Goal: Information Seeking & Learning: Learn about a topic

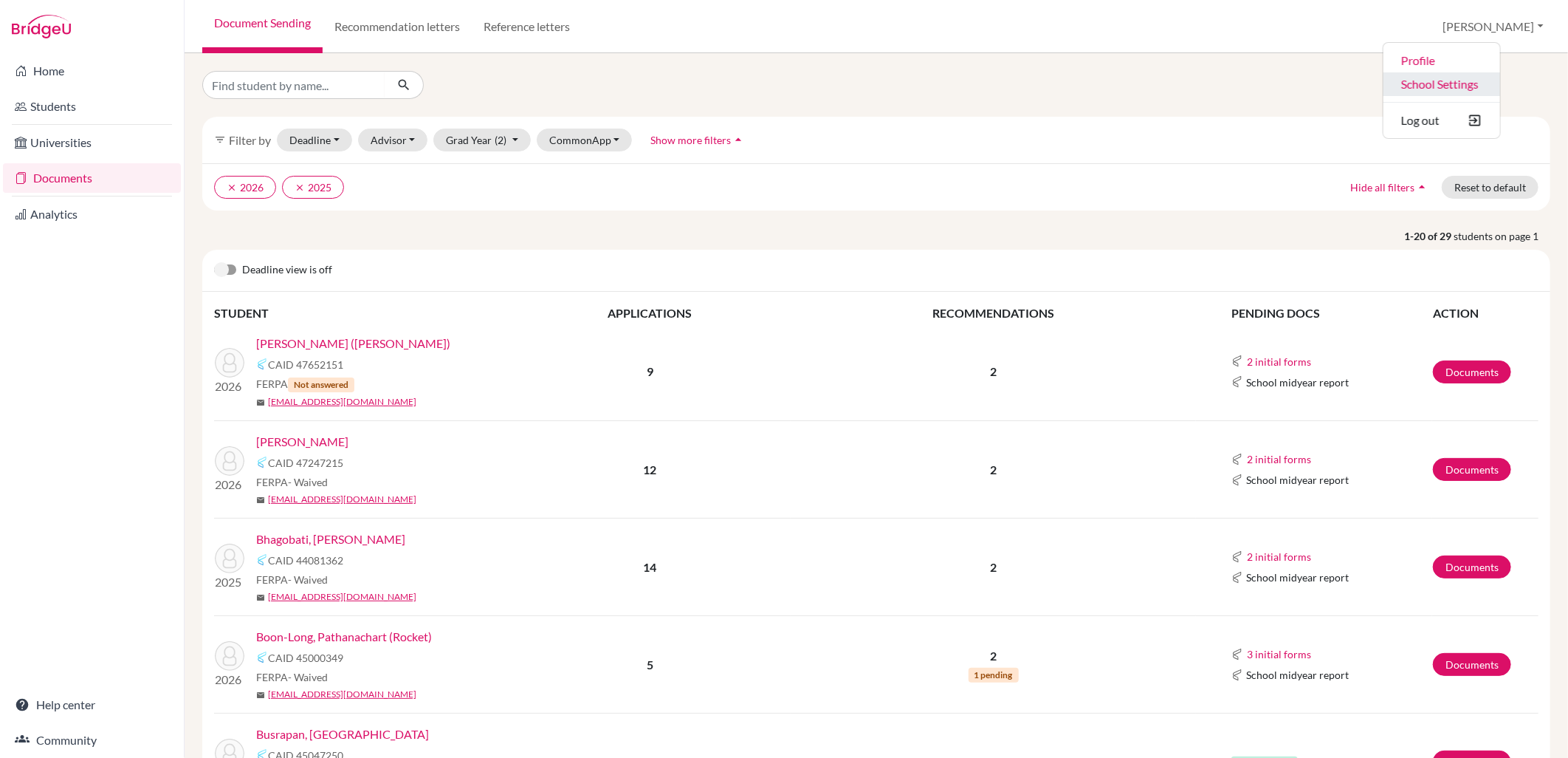
click at [1479, 85] on link "School Settings" at bounding box center [1441, 84] width 116 height 24
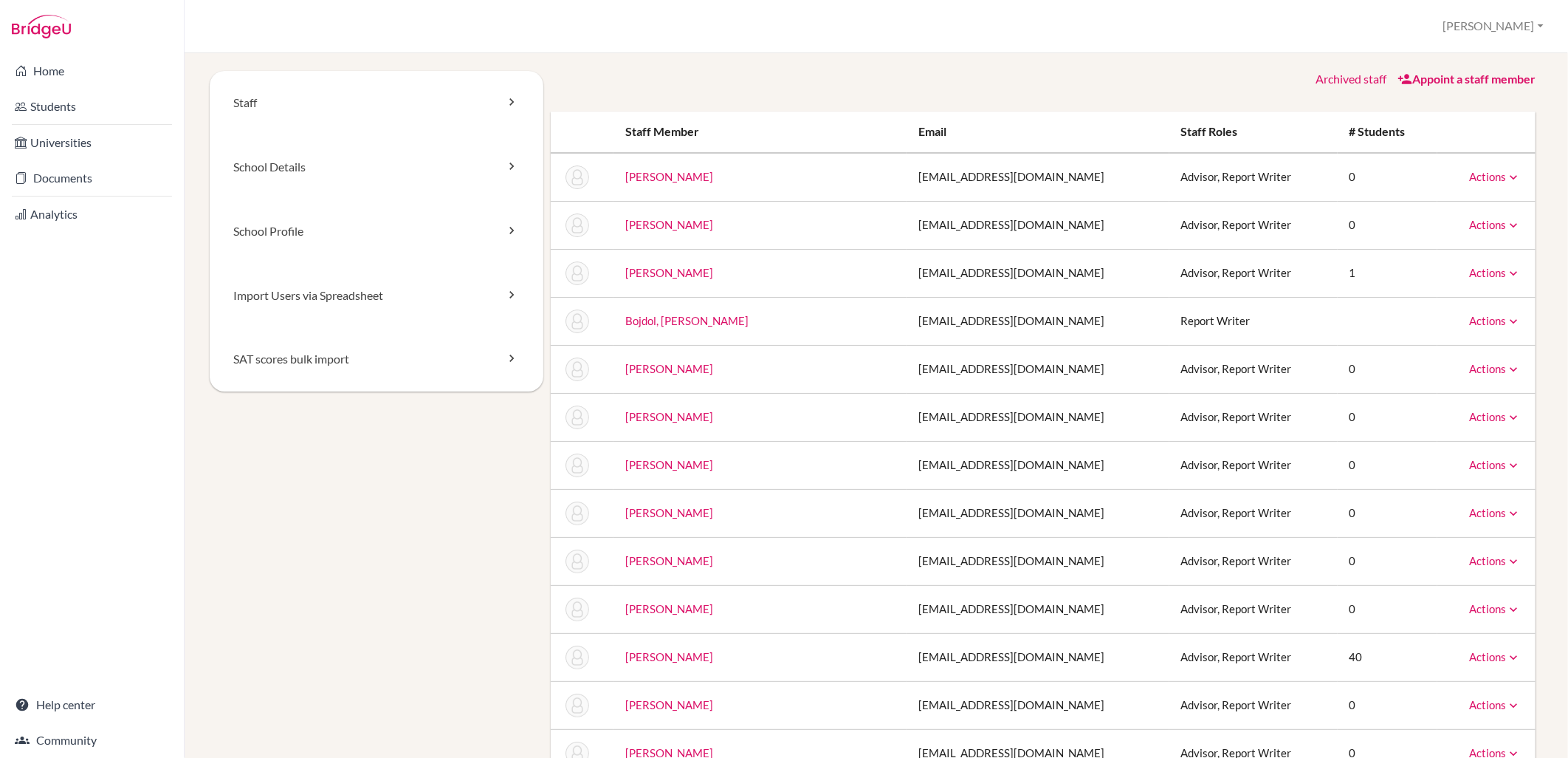
click at [1426, 85] on div "Appoint a staff member" at bounding box center [1466, 79] width 138 height 17
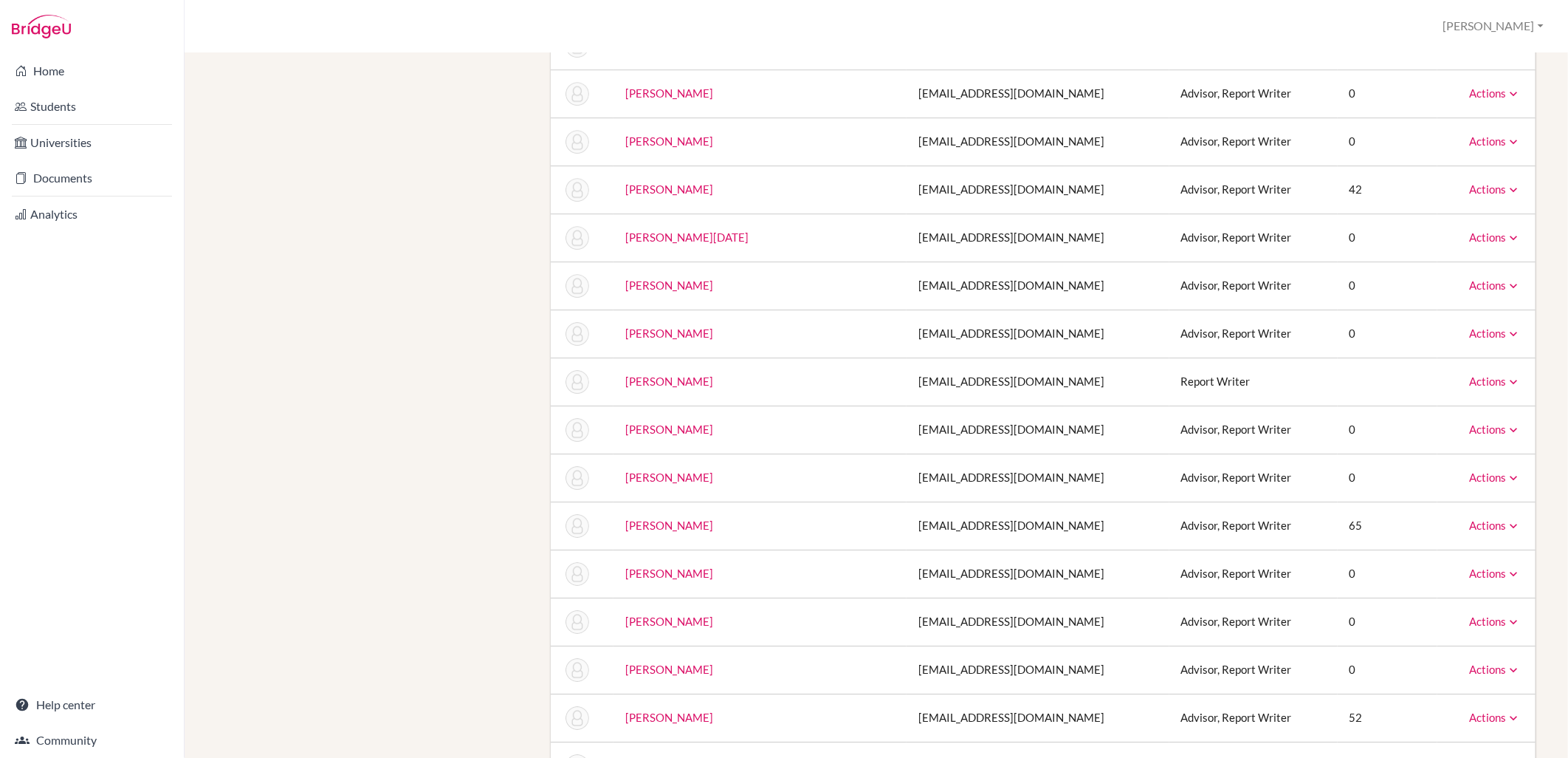
scroll to position [2872, 0]
click at [1474, 375] on link "Actions" at bounding box center [1495, 377] width 52 height 13
click at [1346, 377] on td at bounding box center [1388, 377] width 100 height 48
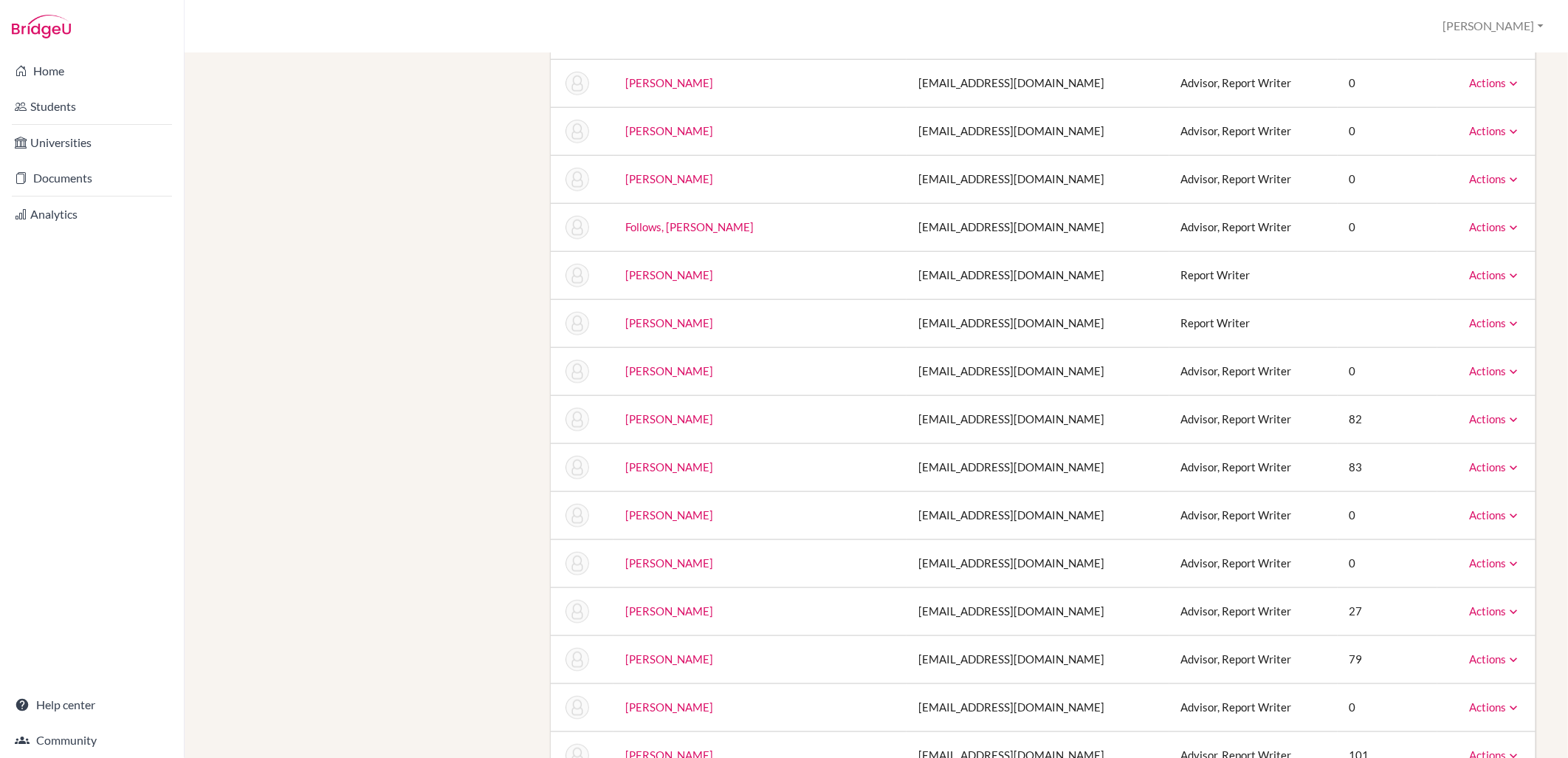
scroll to position [0, 0]
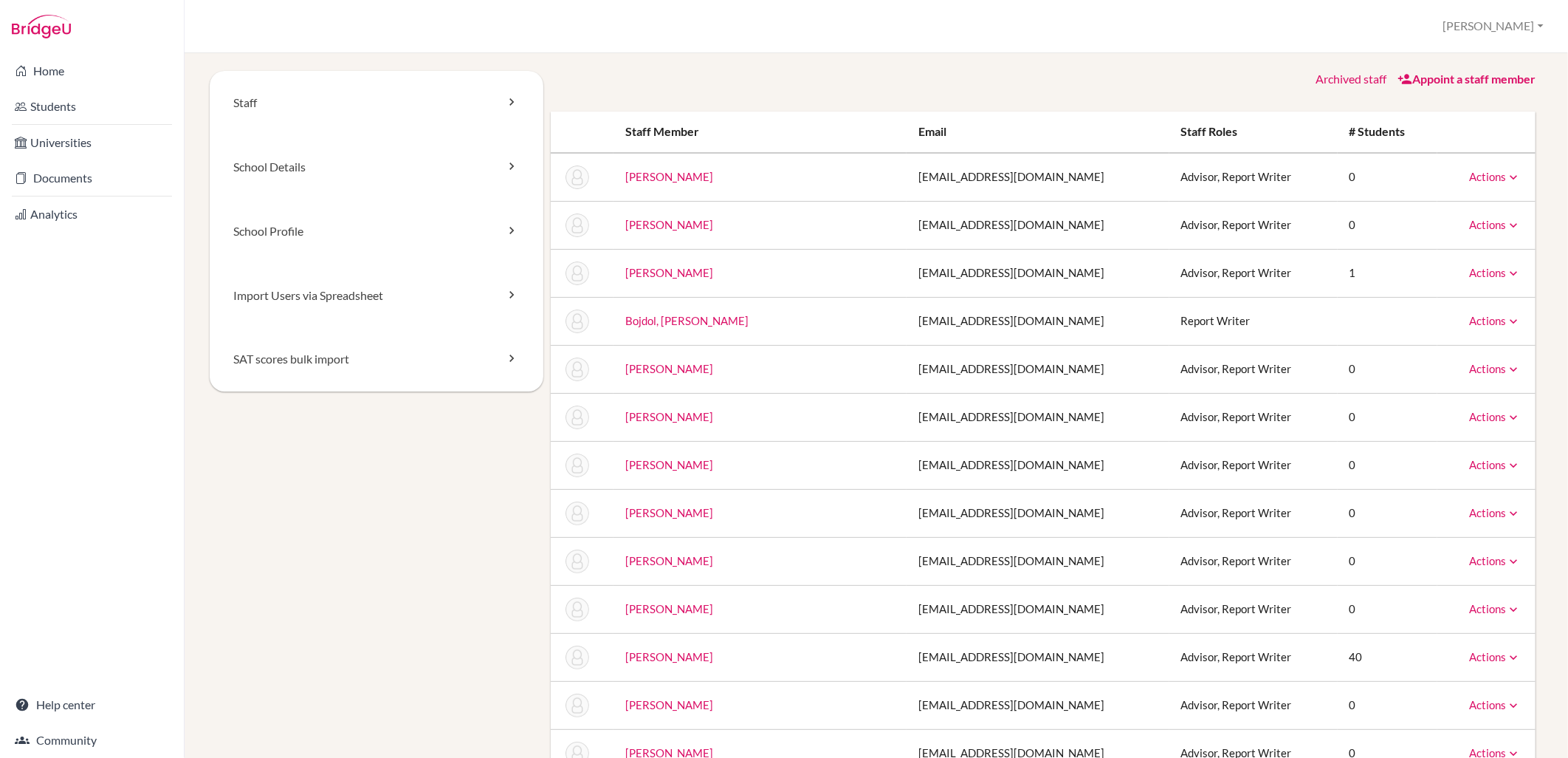
click at [1405, 76] on link "Appoint a staff member" at bounding box center [1466, 78] width 138 height 14
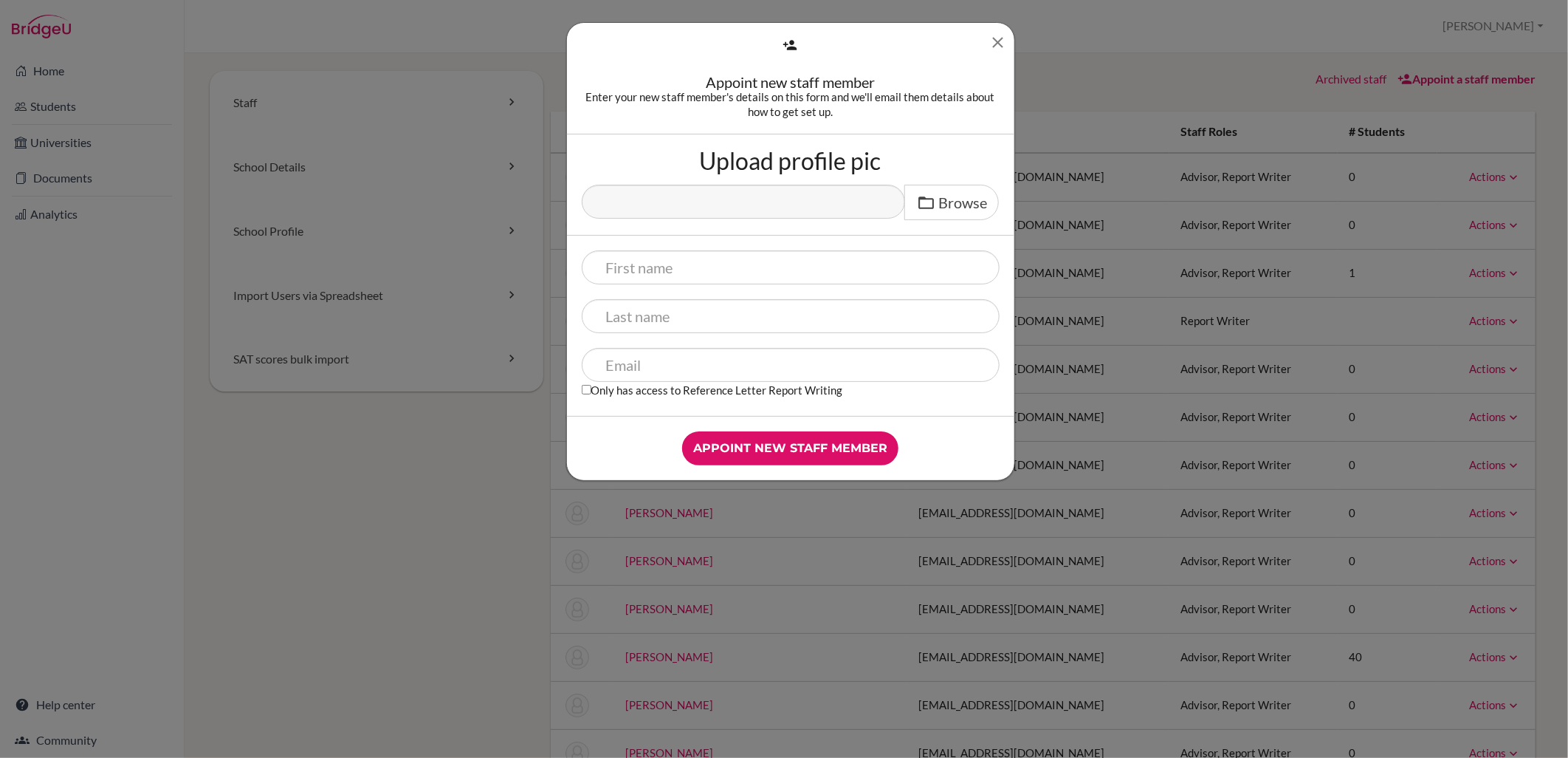
click at [993, 43] on icon "Close" at bounding box center [998, 42] width 19 height 19
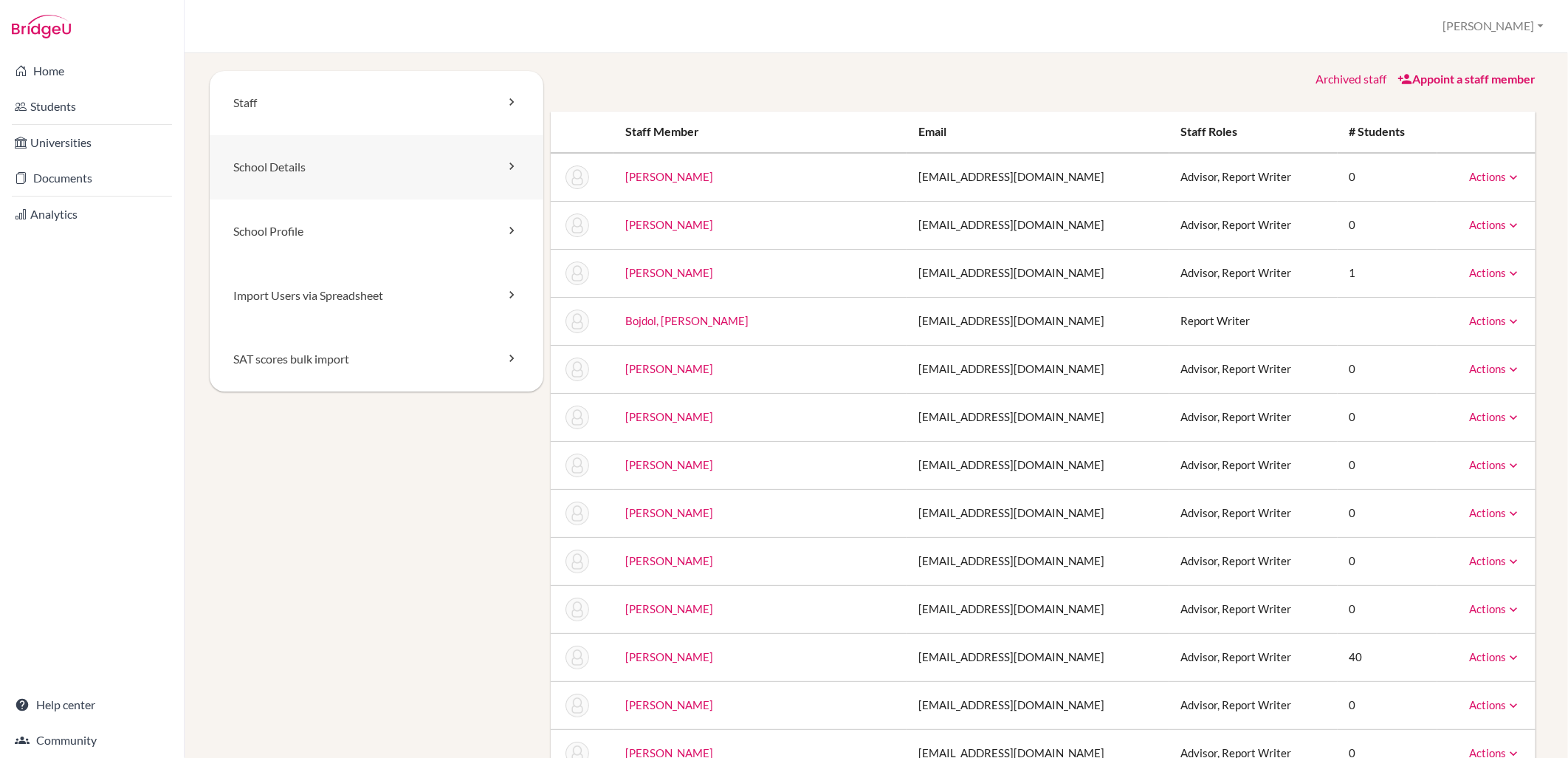
click at [324, 149] on link "School Details" at bounding box center [376, 167] width 333 height 64
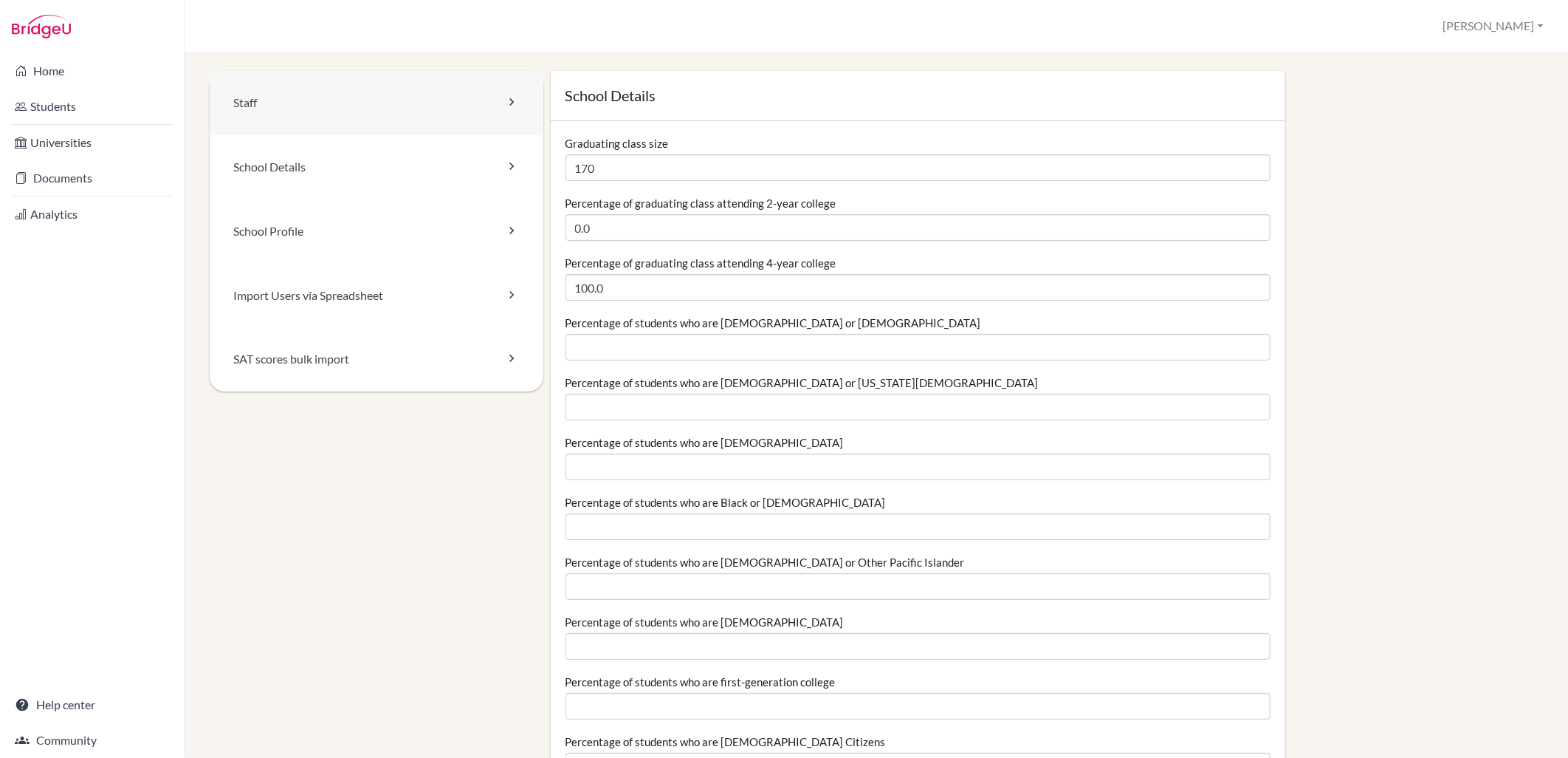
click at [363, 111] on link "Staff" at bounding box center [376, 102] width 333 height 64
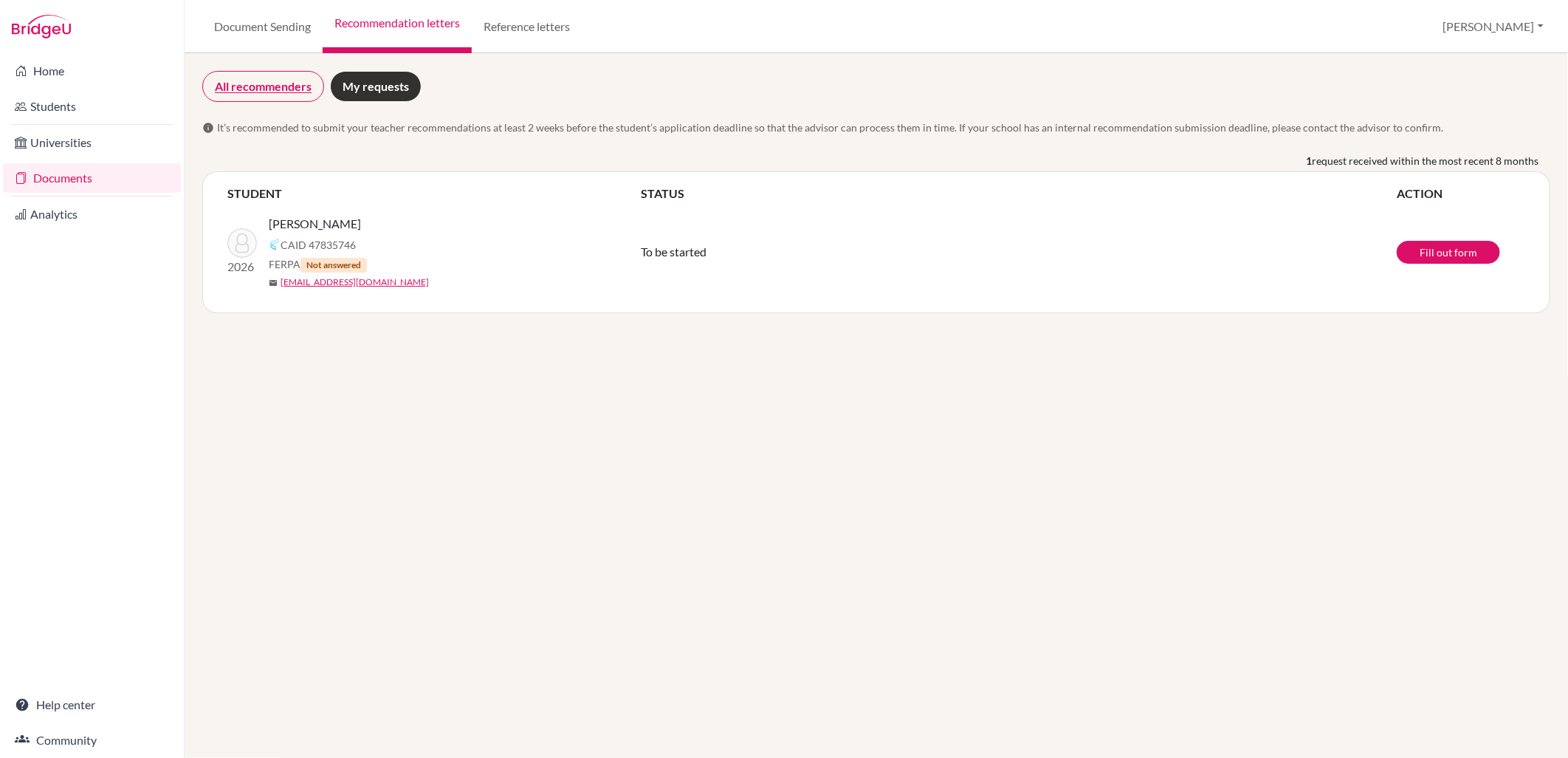
click at [289, 77] on link "All recommenders" at bounding box center [263, 86] width 122 height 31
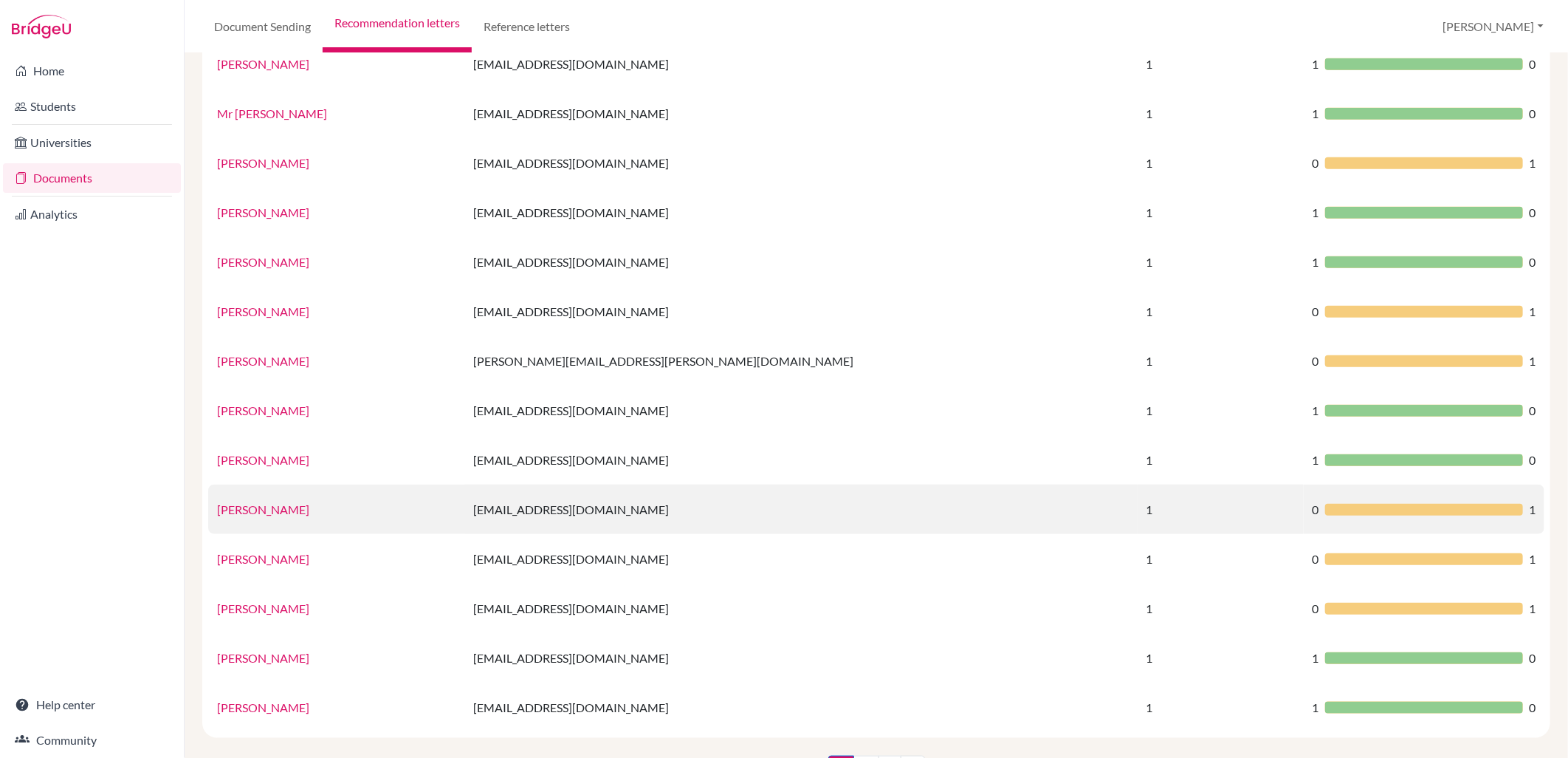
scroll to position [738, 0]
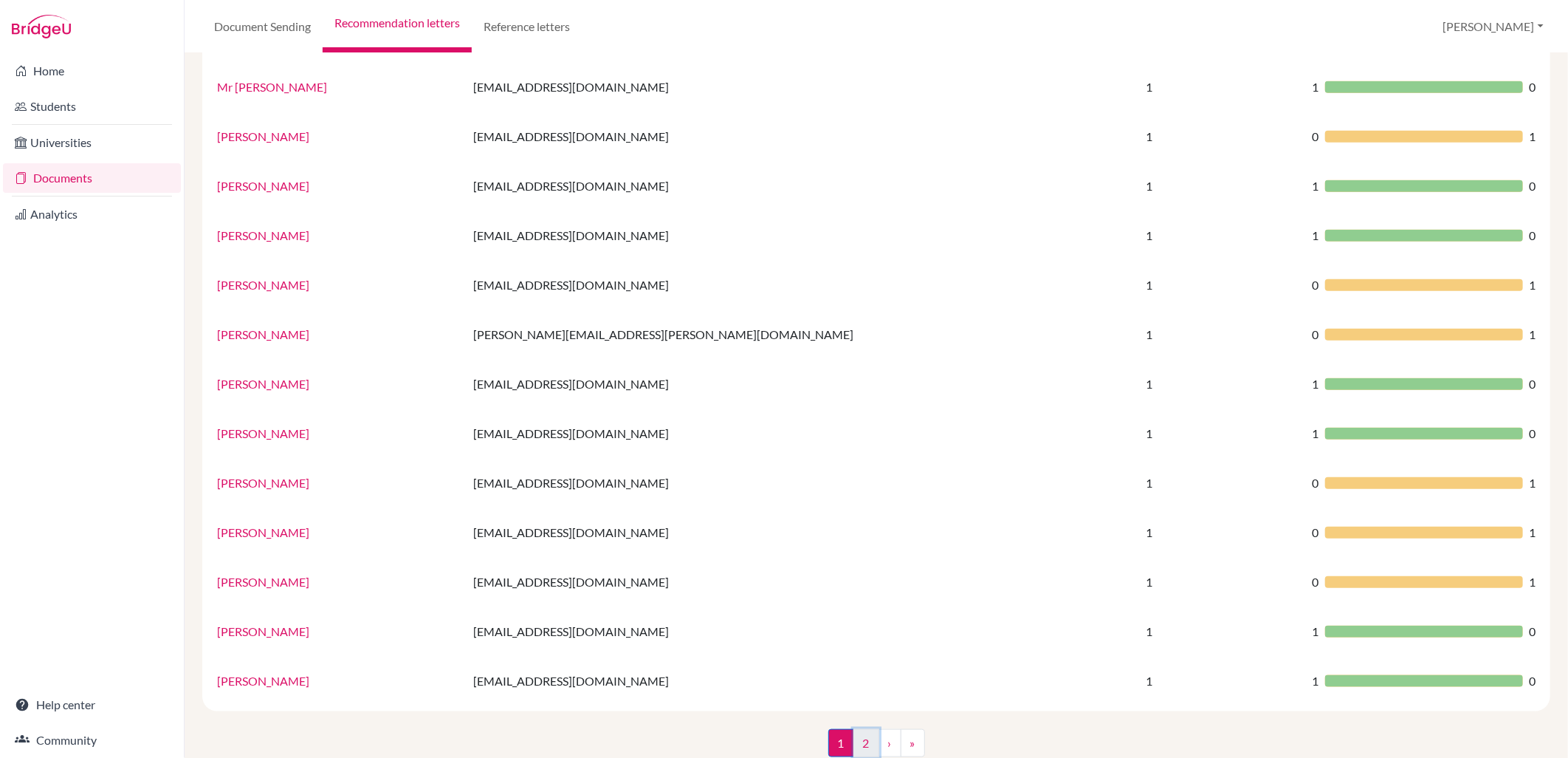
click at [862, 740] on link "2" at bounding box center [867, 743] width 26 height 28
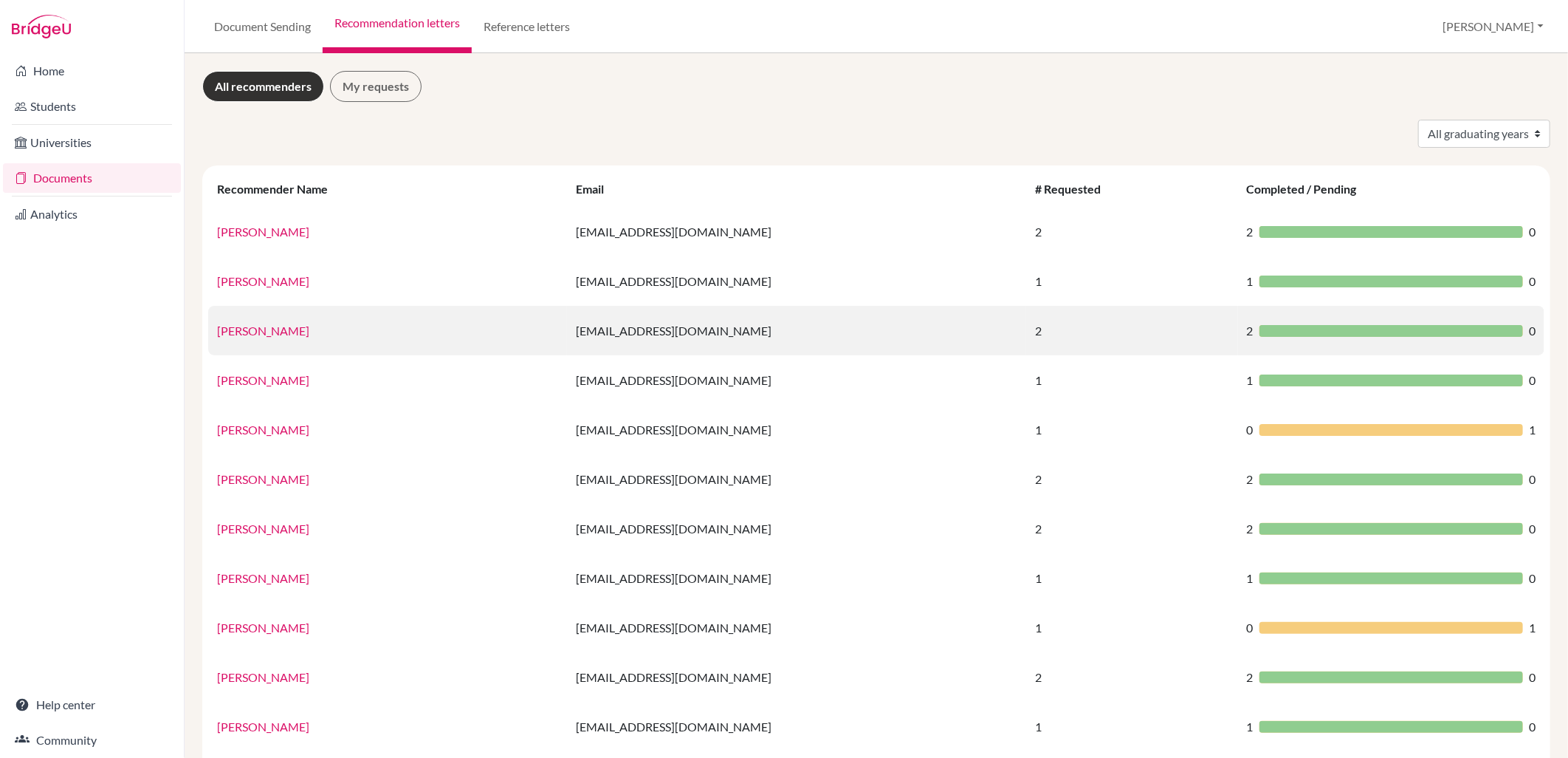
click at [263, 333] on link "Matthew Dedynski" at bounding box center [263, 330] width 93 height 14
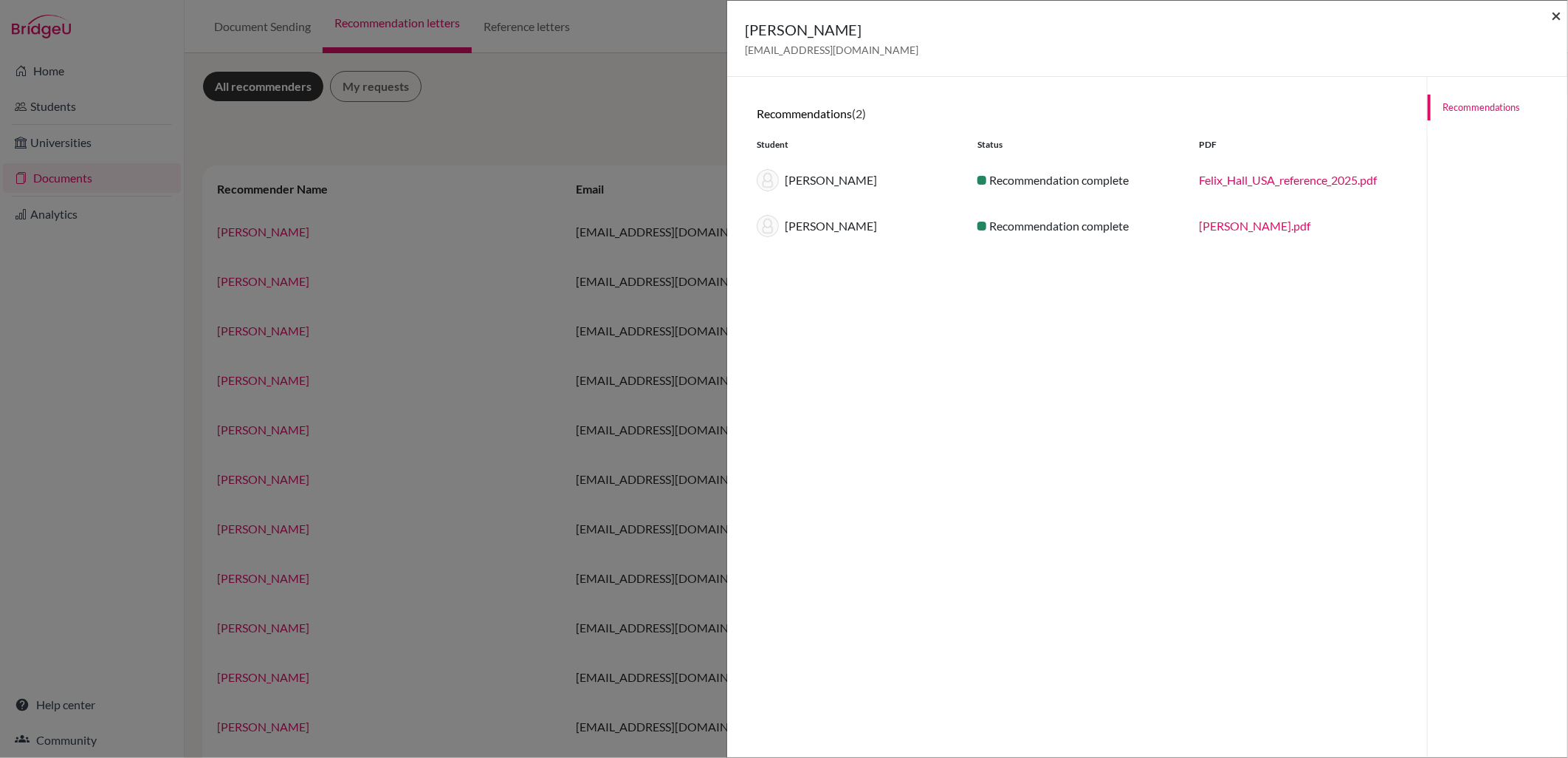
click at [1558, 16] on span "×" at bounding box center [1556, 15] width 11 height 21
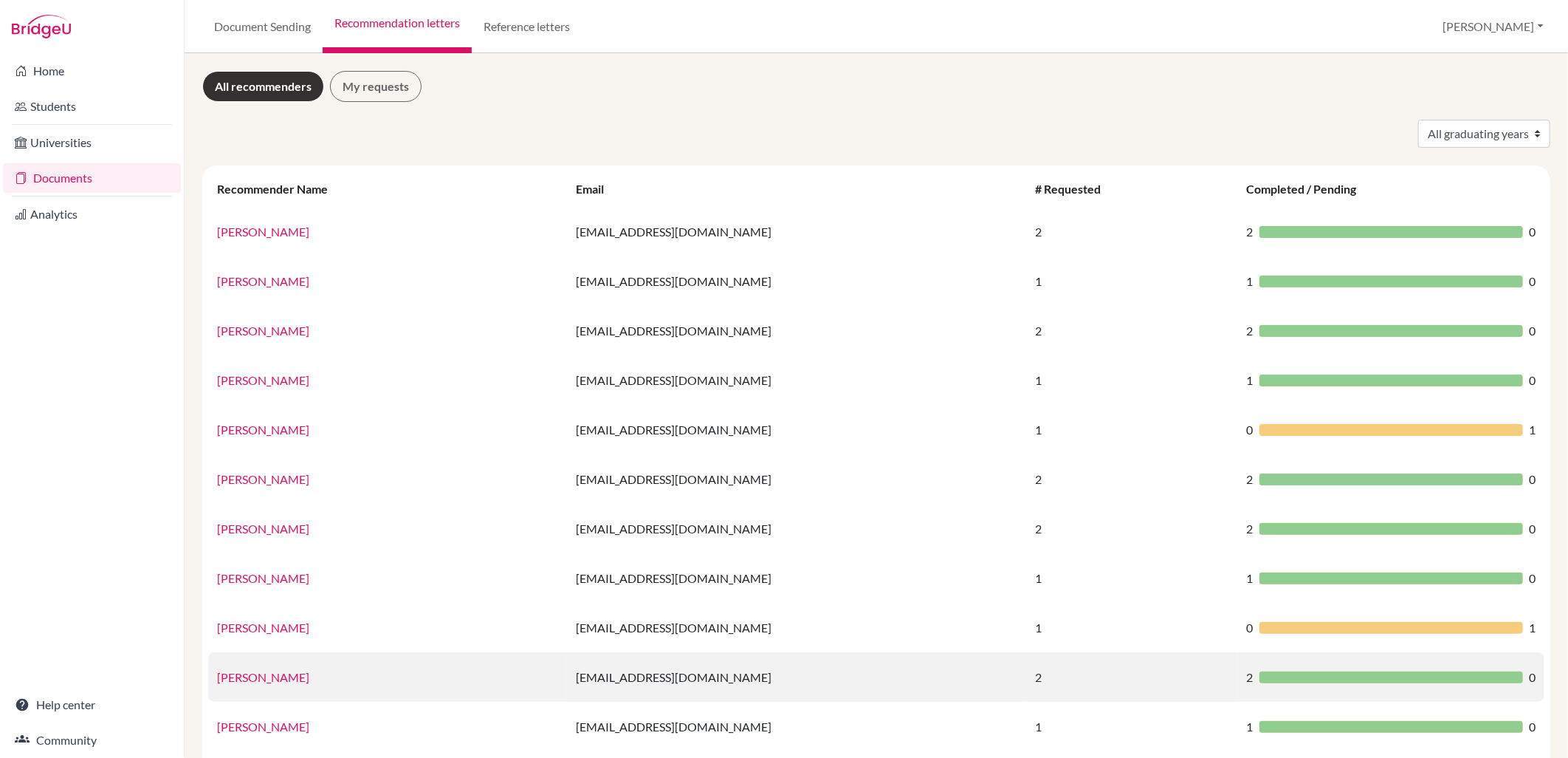
scroll to position [470, 0]
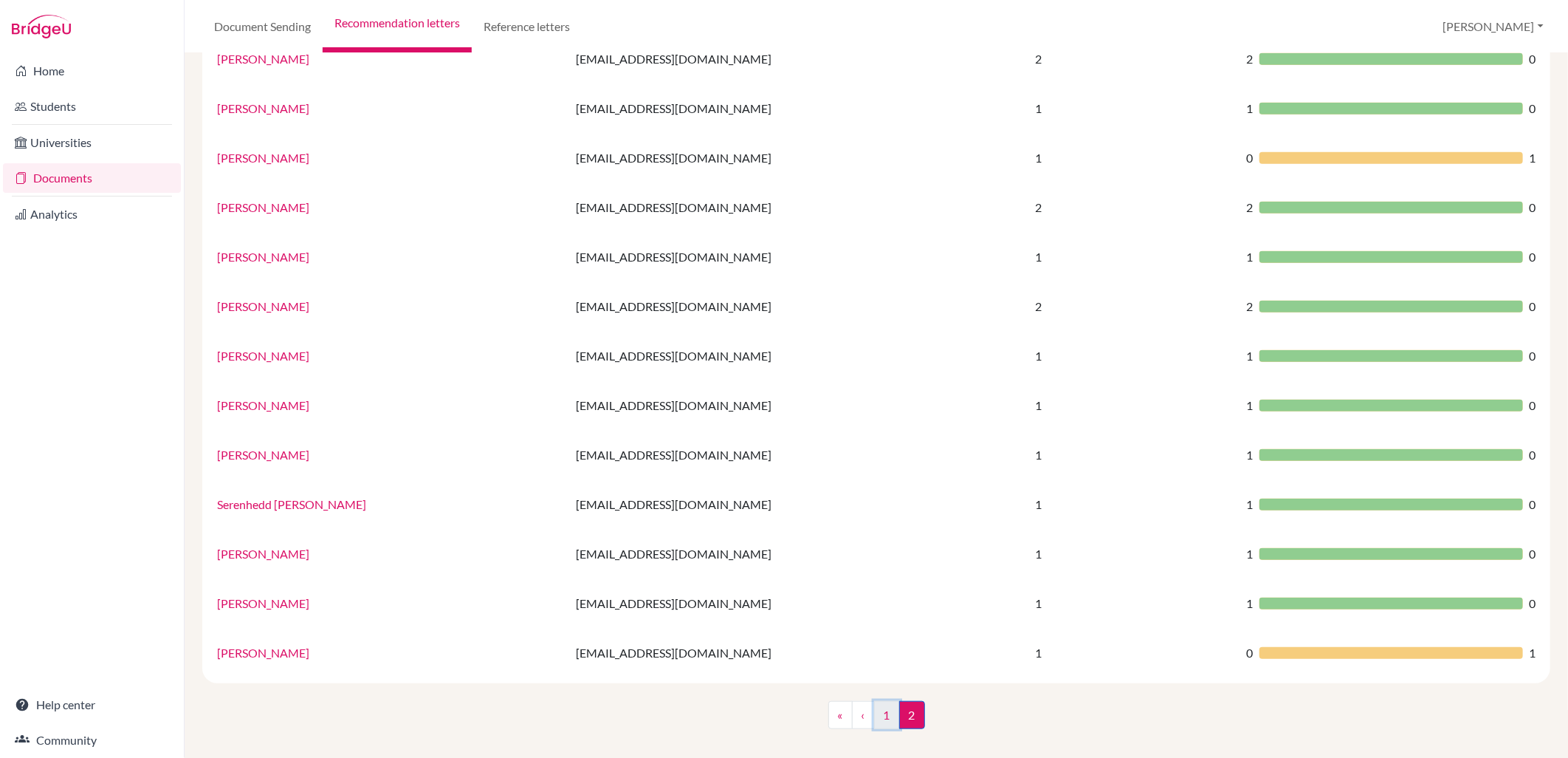
click at [880, 718] on link "1" at bounding box center [887, 715] width 26 height 28
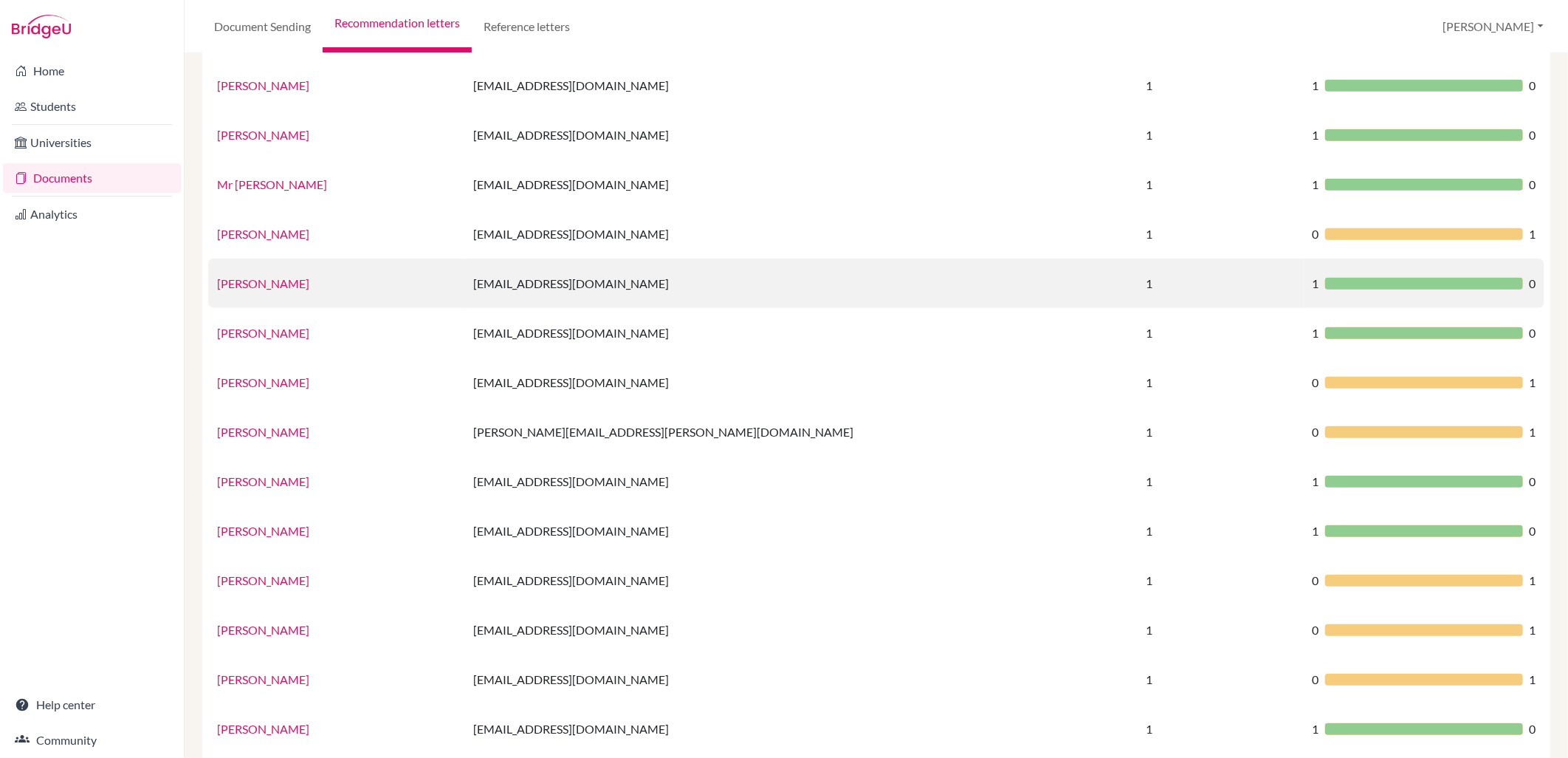
scroll to position [738, 0]
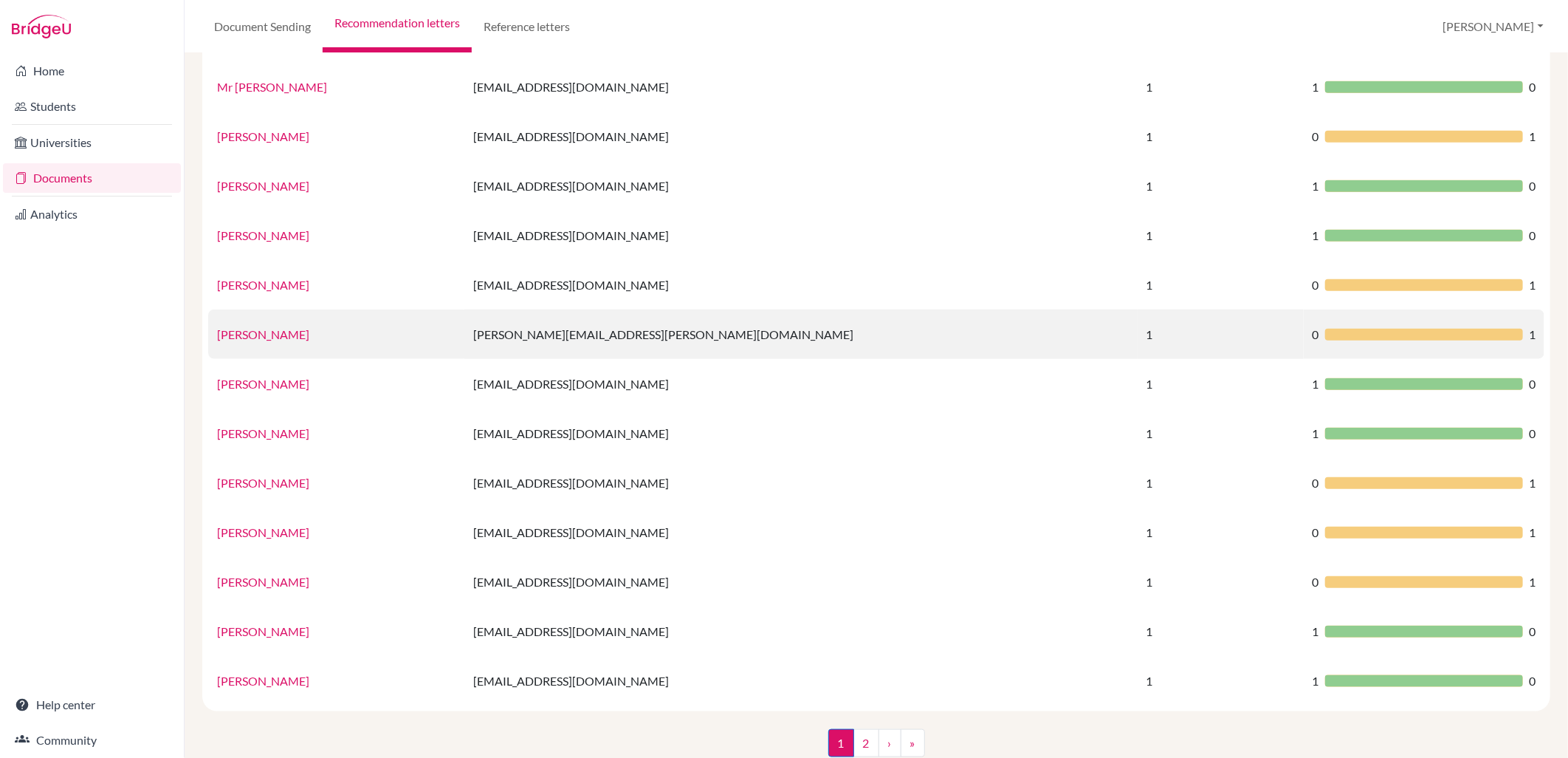
click at [269, 333] on link "[PERSON_NAME]" at bounding box center [263, 333] width 93 height 14
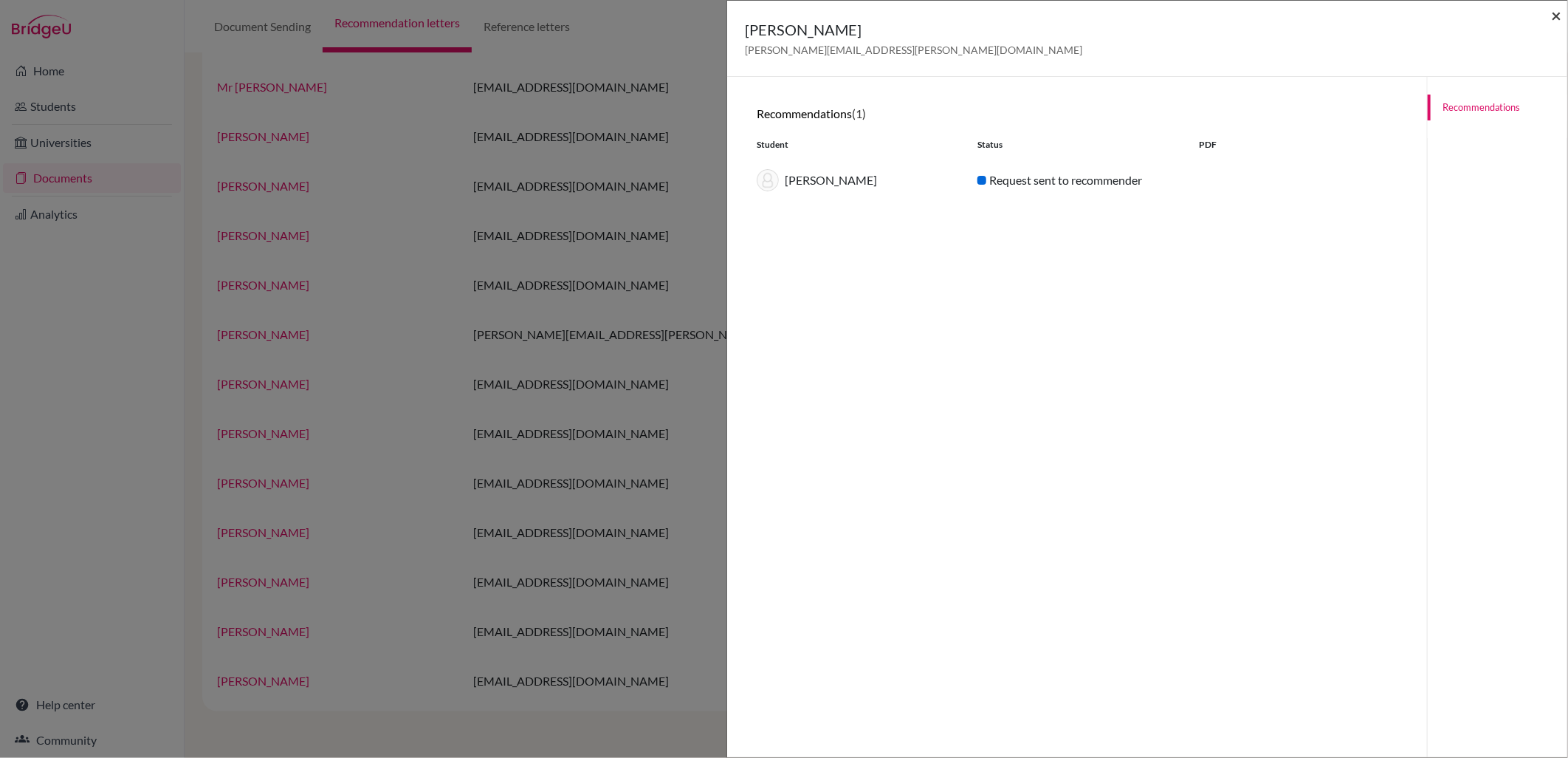
click at [1551, 16] on span "×" at bounding box center [1556, 15] width 11 height 21
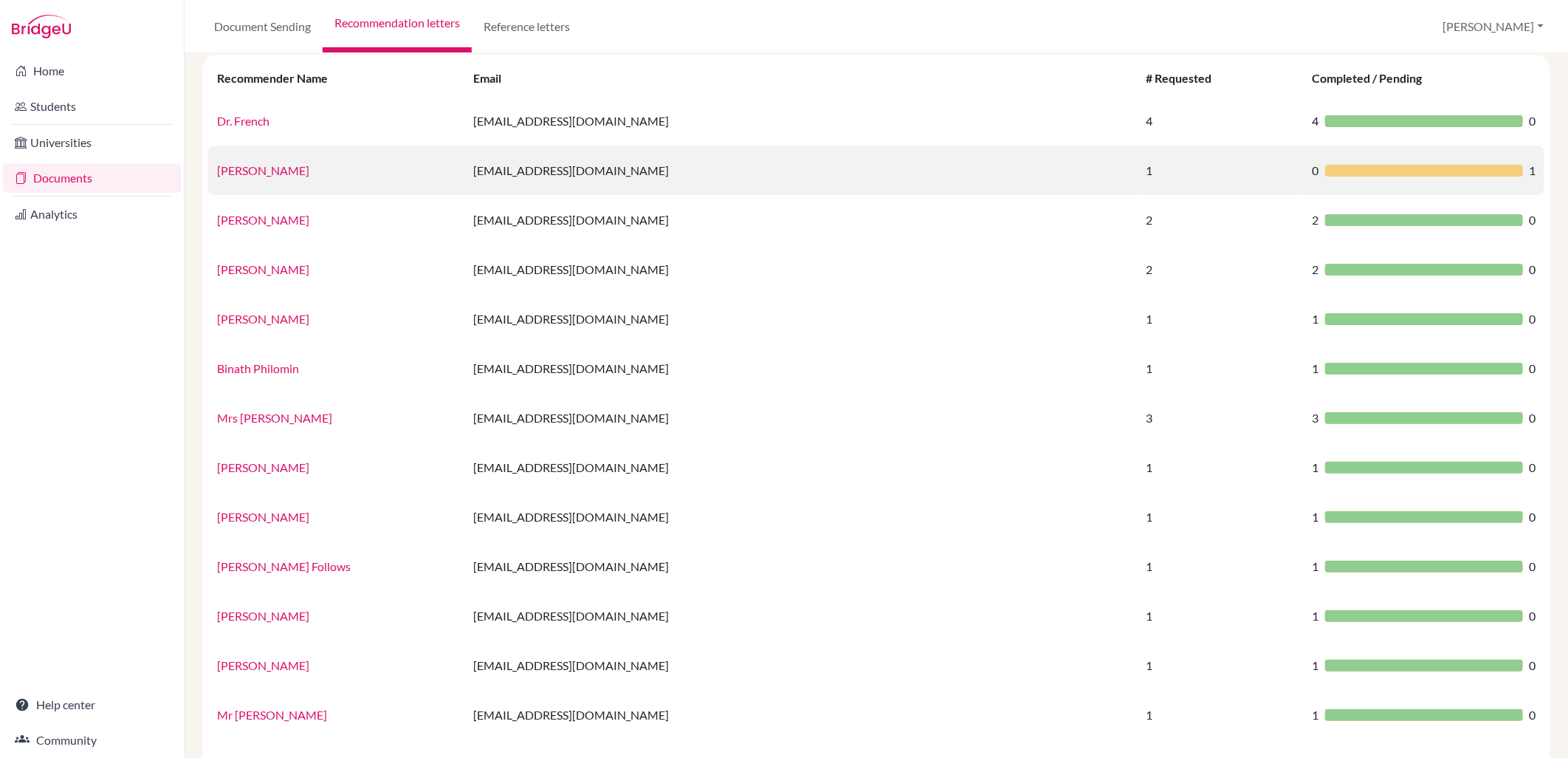
scroll to position [0, 0]
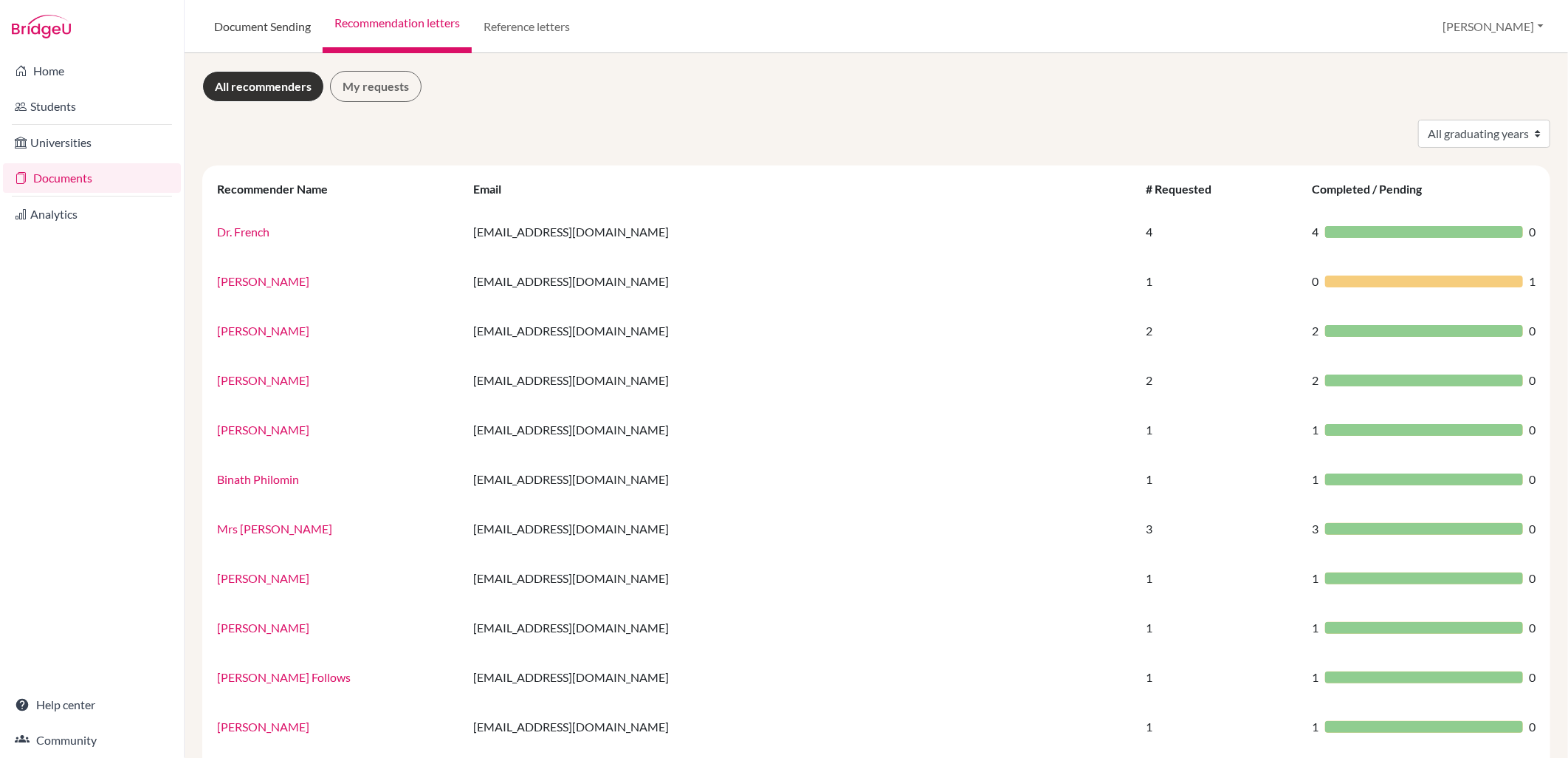
click at [298, 35] on link "Document Sending" at bounding box center [263, 26] width 120 height 53
click at [345, 87] on link "My requests" at bounding box center [376, 86] width 92 height 31
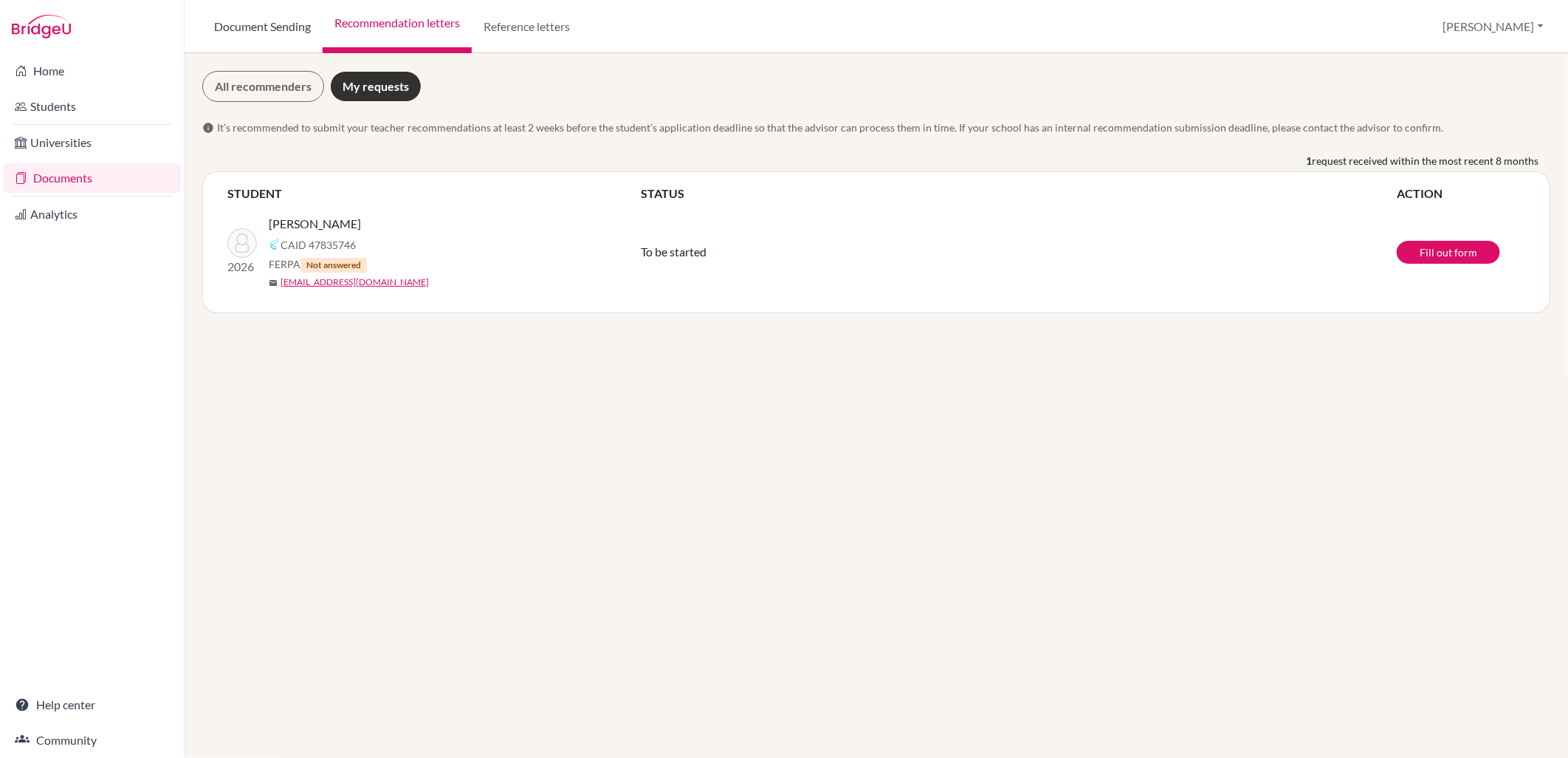
click at [278, 34] on link "Document Sending" at bounding box center [263, 26] width 120 height 53
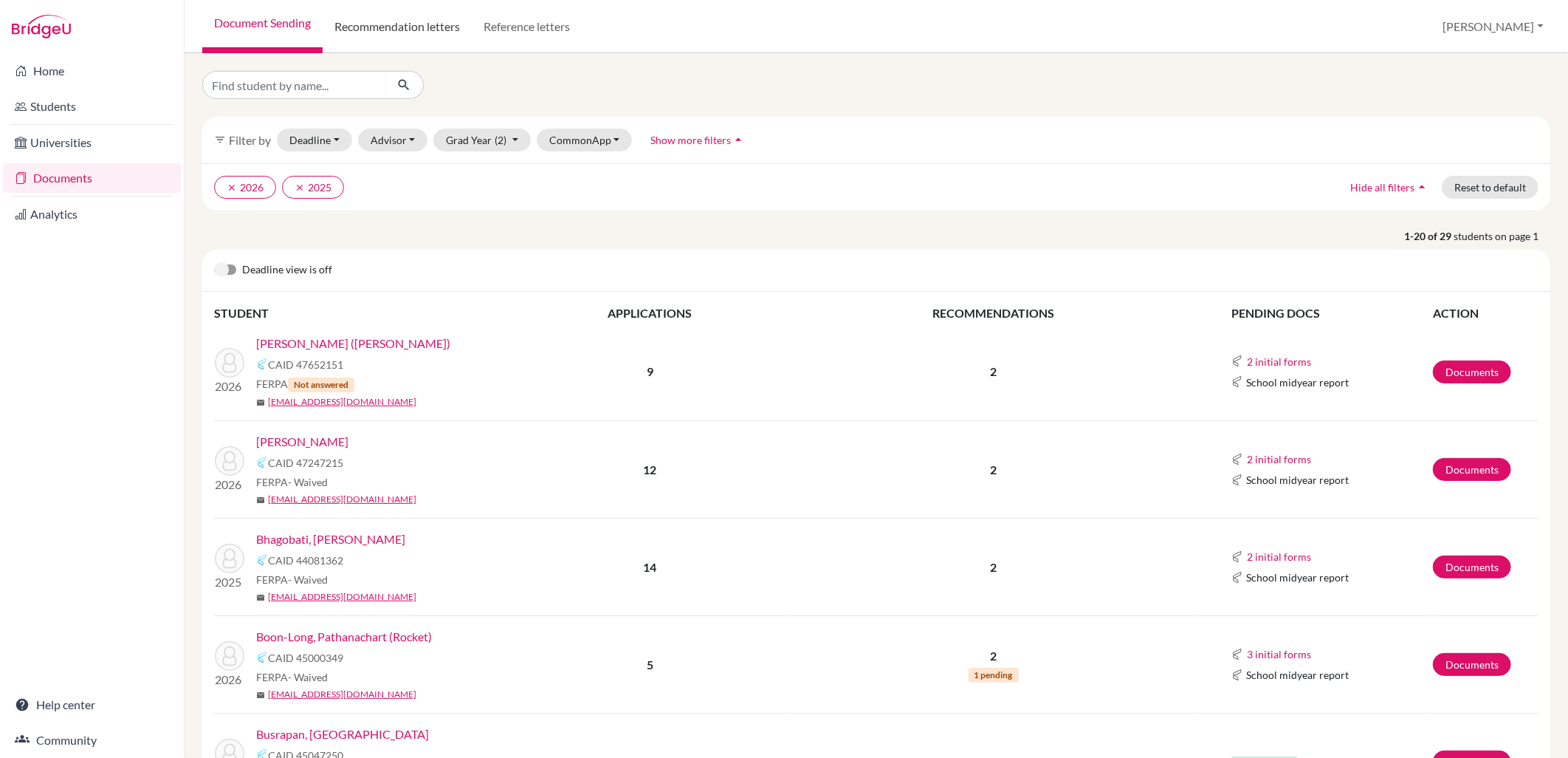
click at [369, 20] on link "Recommendation letters" at bounding box center [397, 26] width 149 height 53
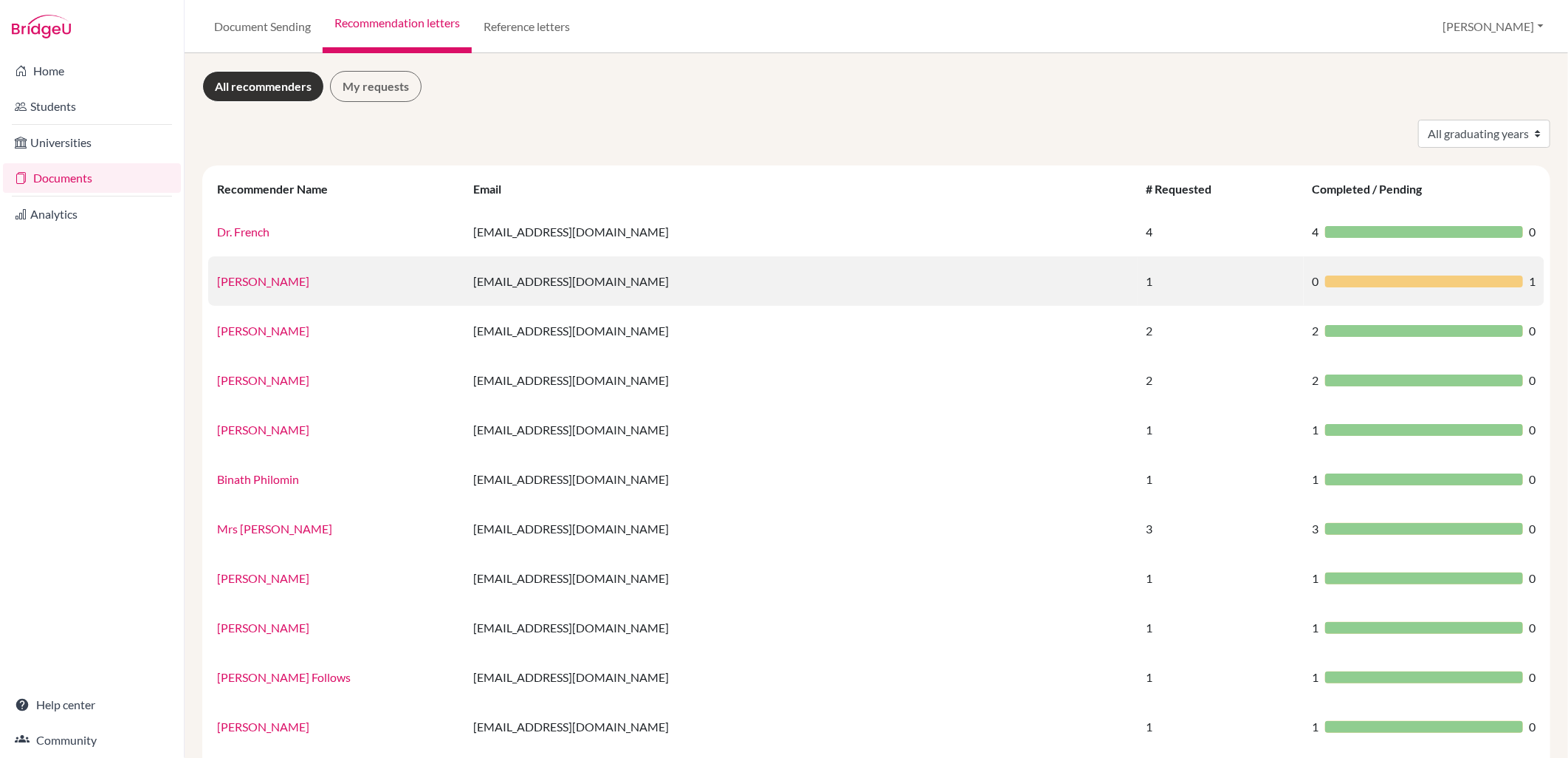
click at [595, 281] on td "apd@wincoll.ac.uk" at bounding box center [801, 281] width 673 height 50
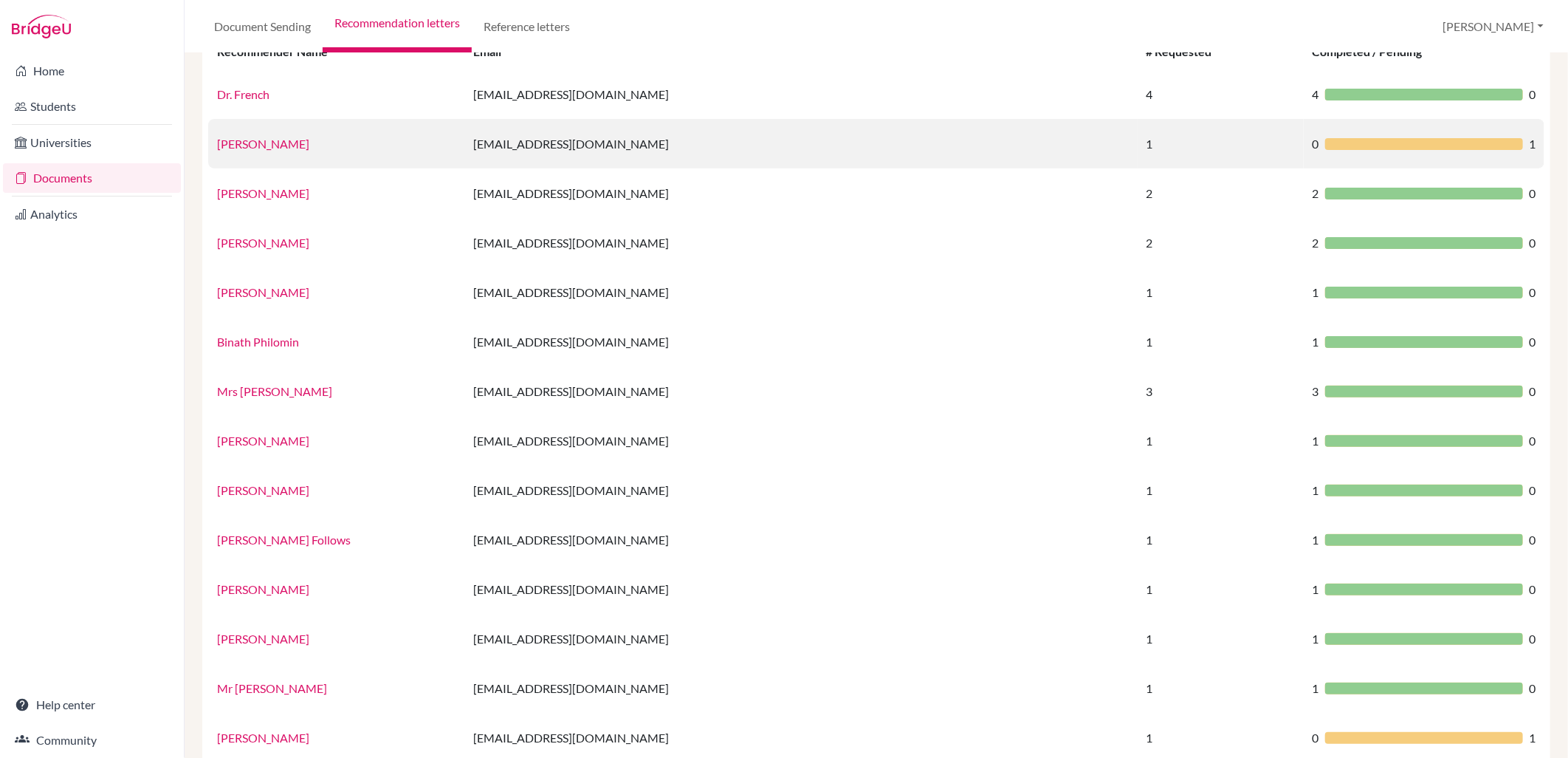
scroll to position [164, 0]
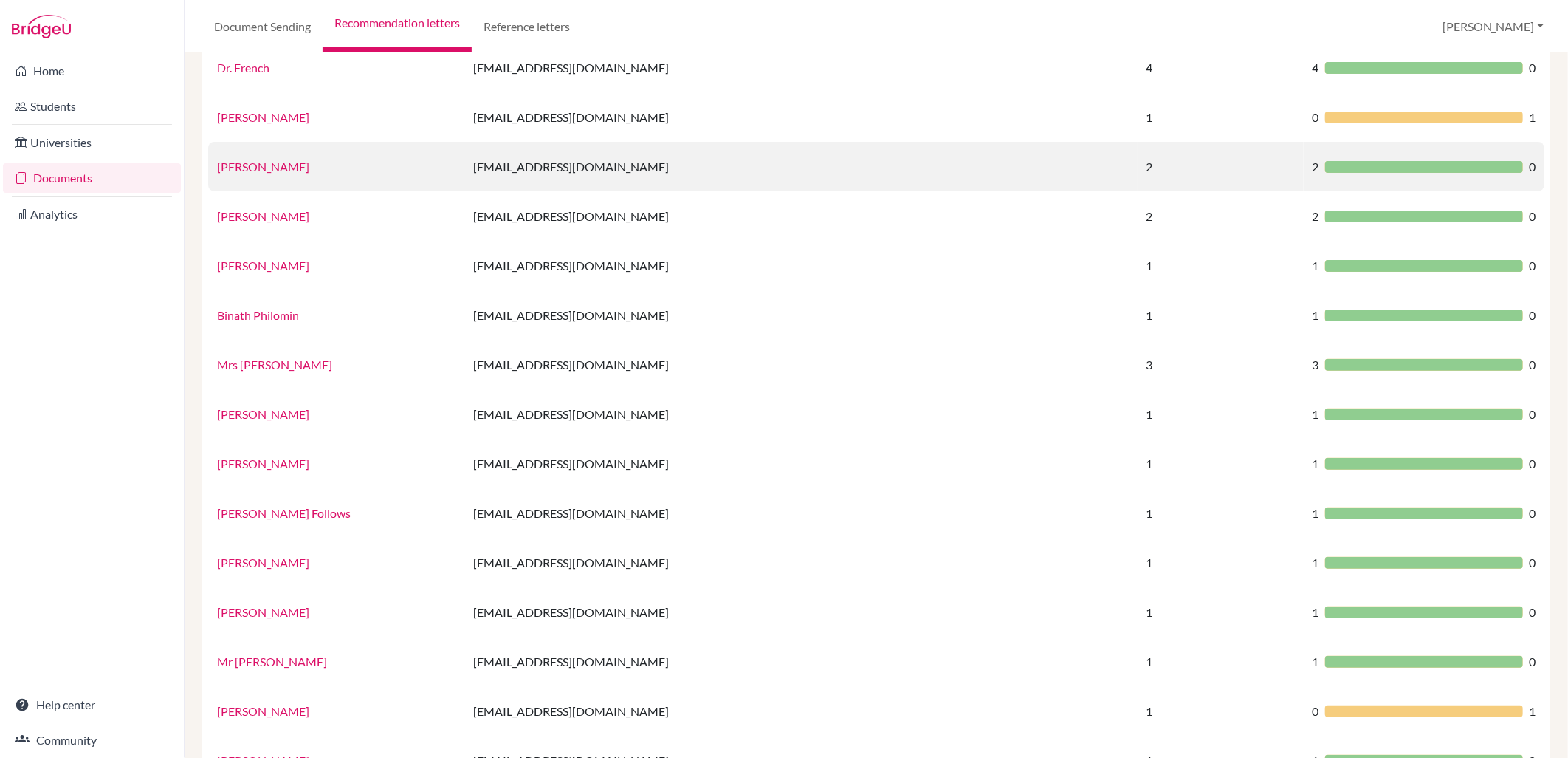
click at [593, 173] on td "apr@wincoll.ac.uk" at bounding box center [801, 166] width 673 height 50
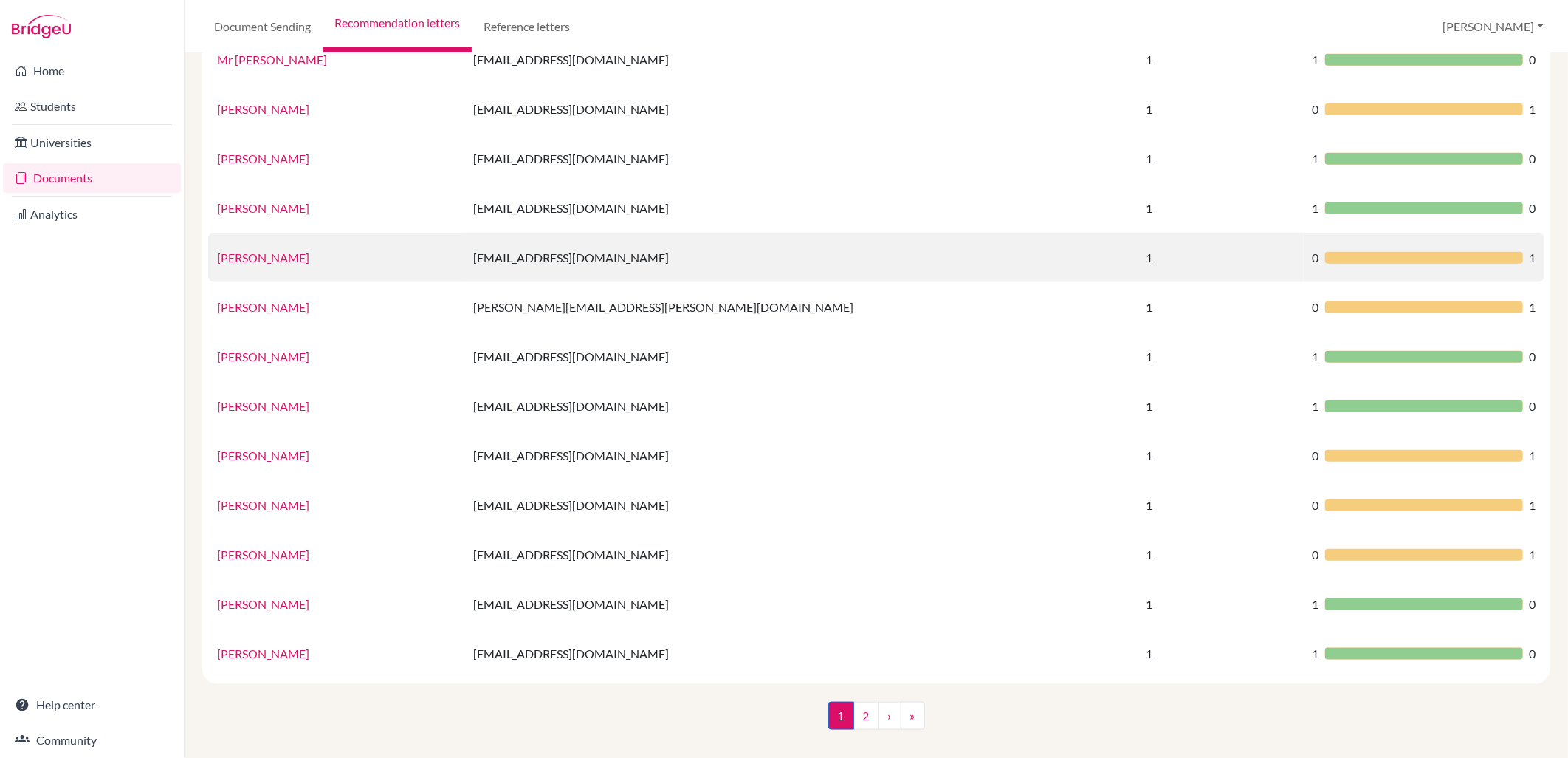
scroll to position [767, 0]
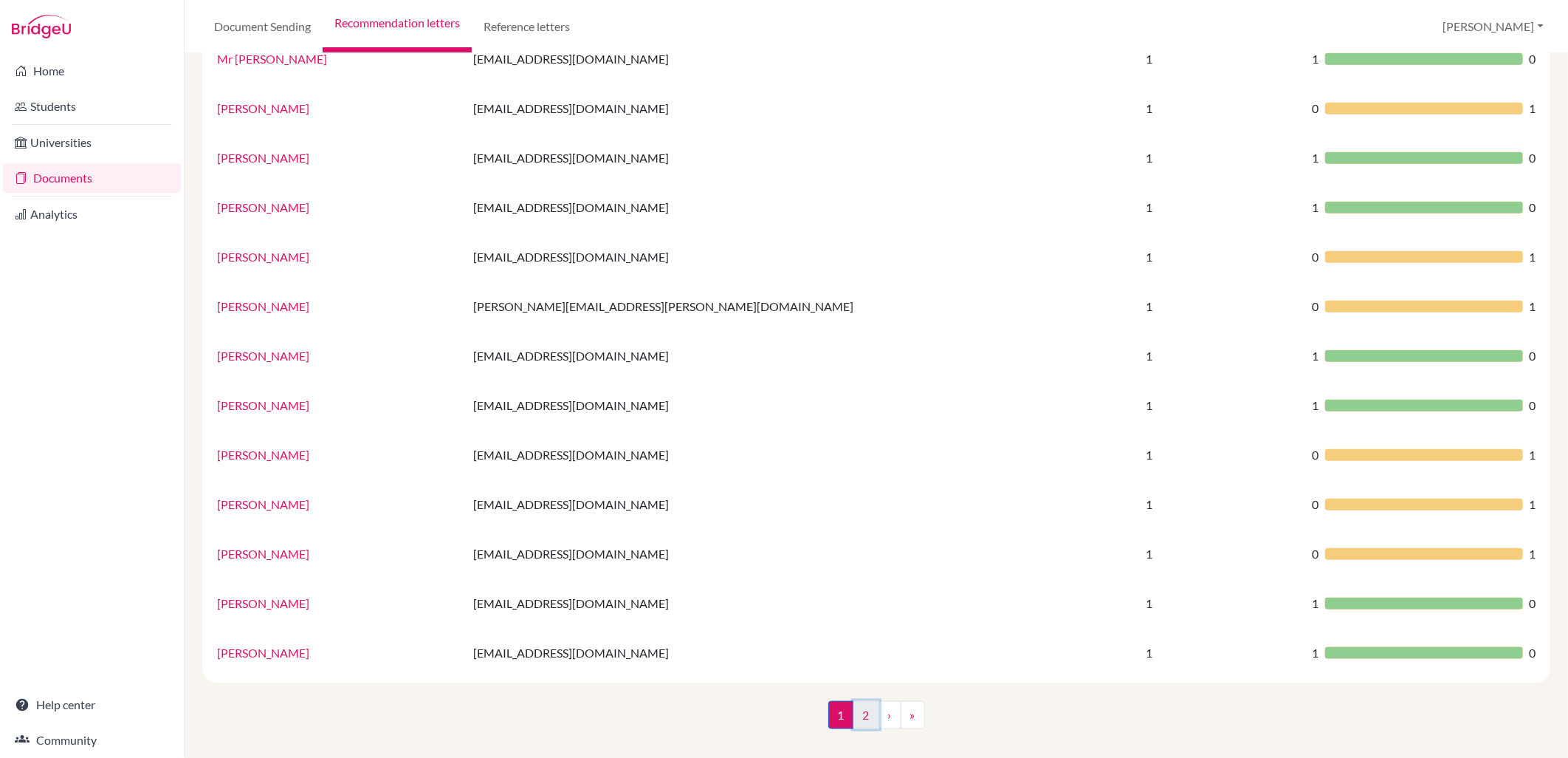
click at [864, 717] on link "2" at bounding box center [867, 715] width 26 height 28
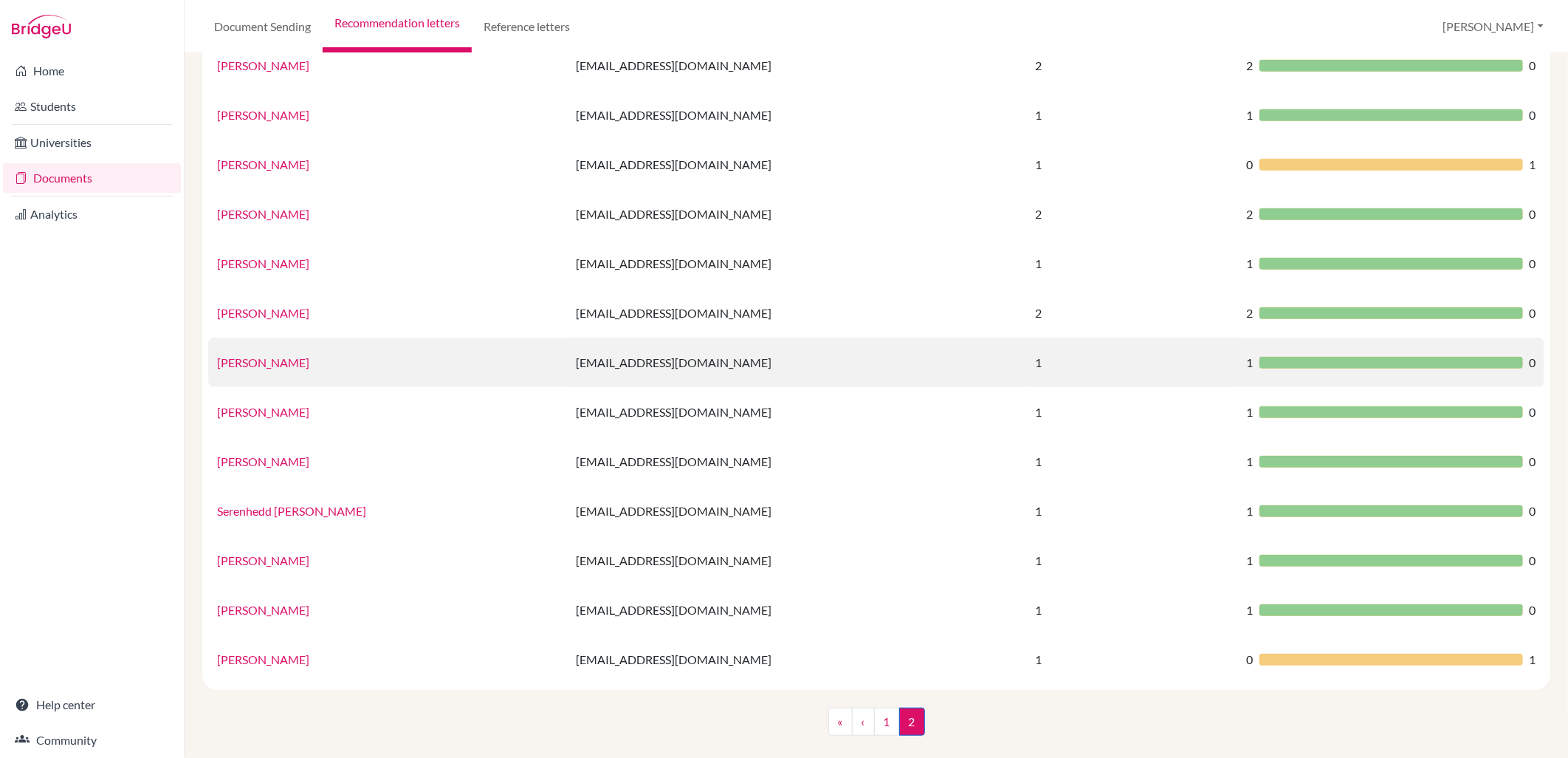
scroll to position [470, 0]
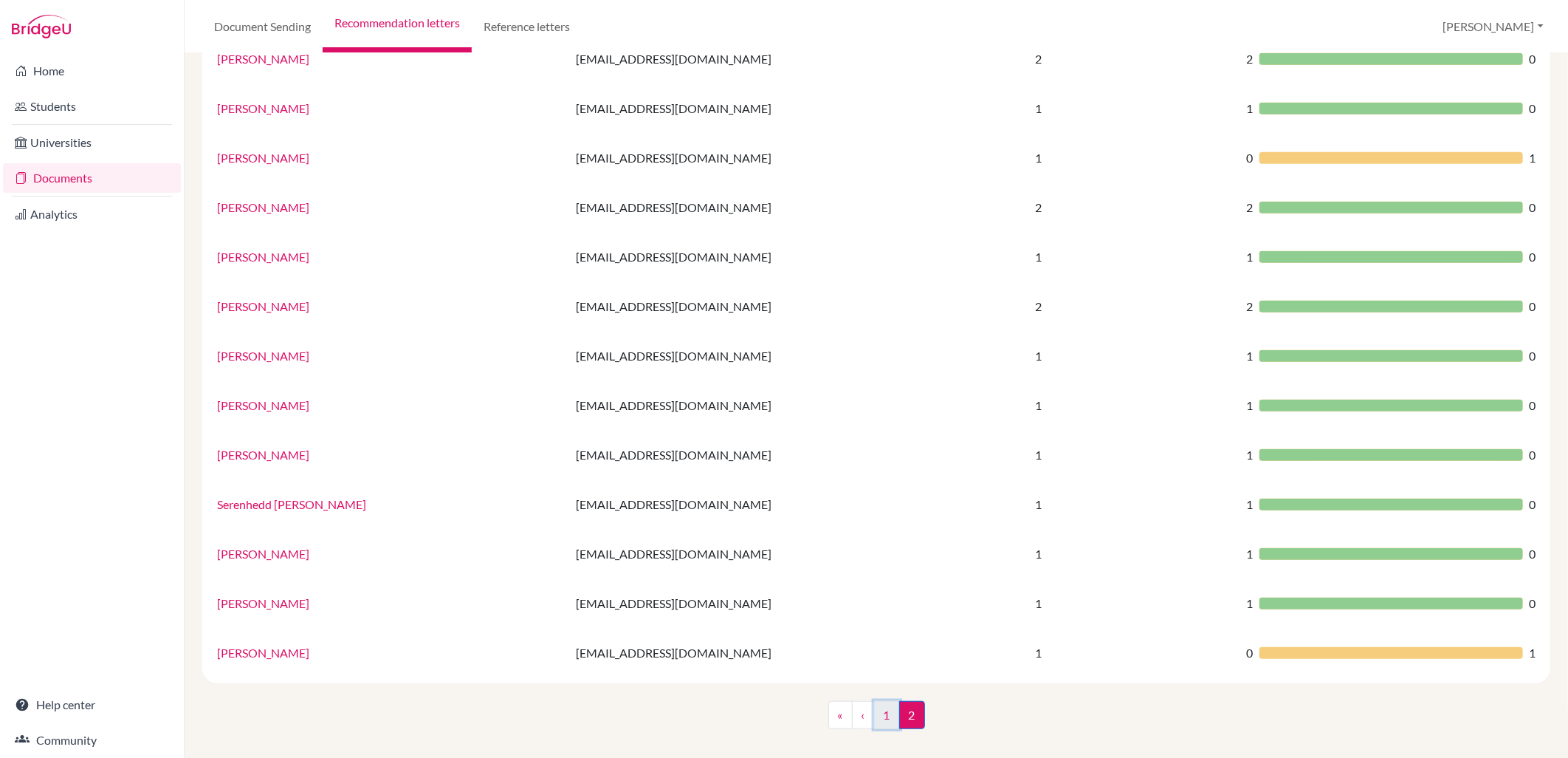
click at [880, 720] on link "1" at bounding box center [887, 715] width 26 height 28
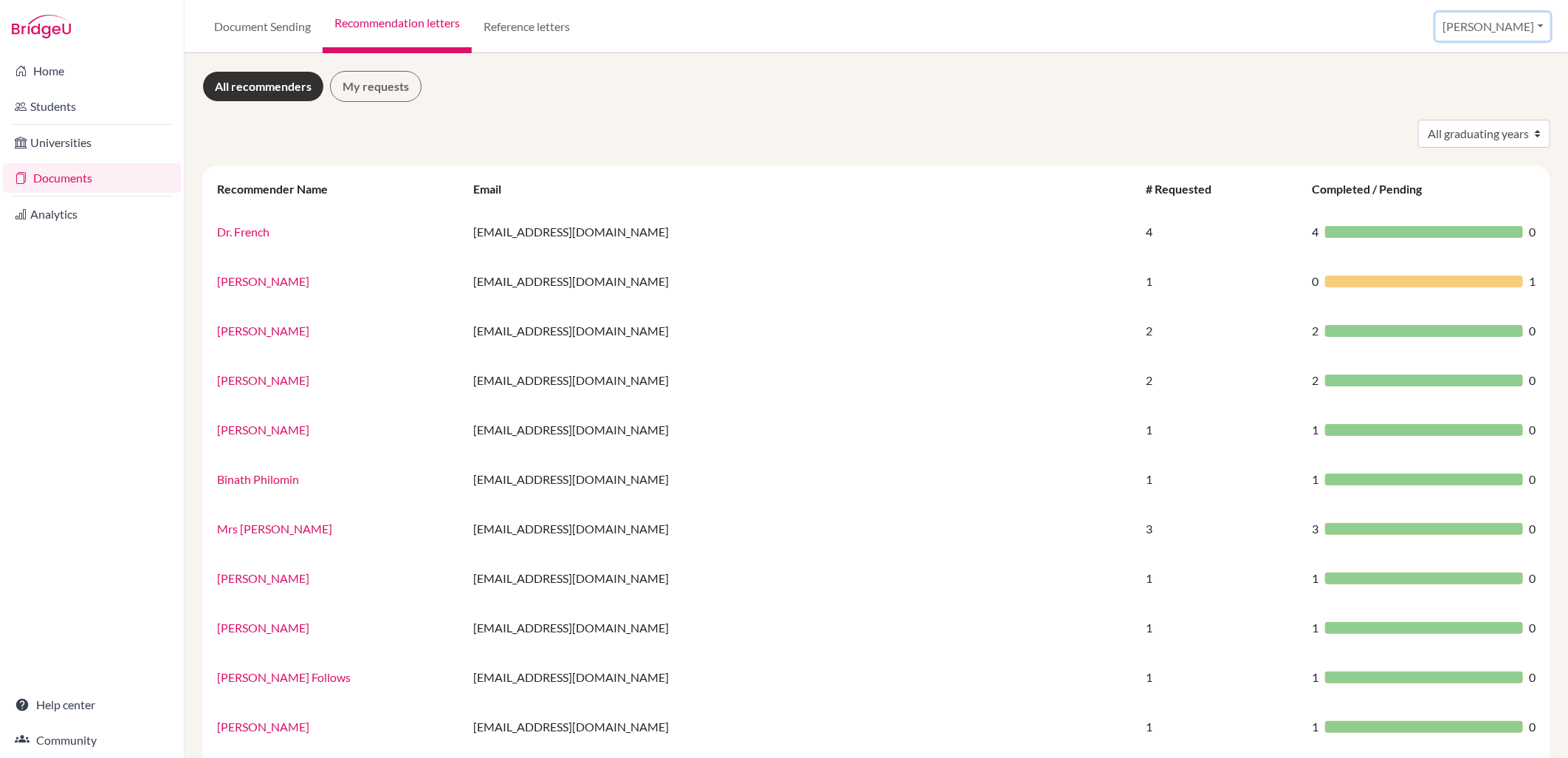
click at [1535, 28] on button "William" at bounding box center [1492, 26] width 115 height 28
click at [1458, 114] on button "Log out" at bounding box center [1441, 120] width 116 height 24
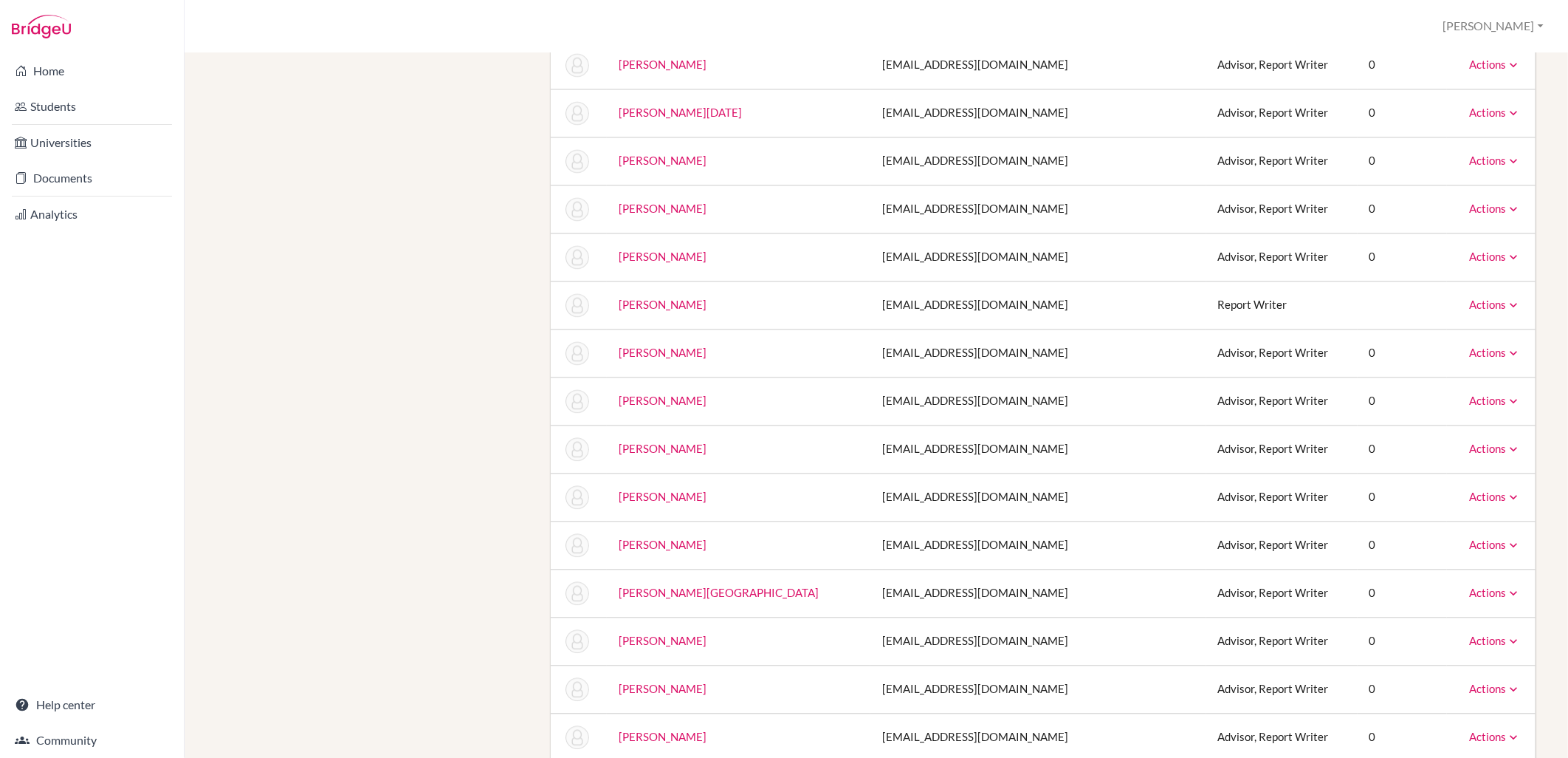
scroll to position [5416, 0]
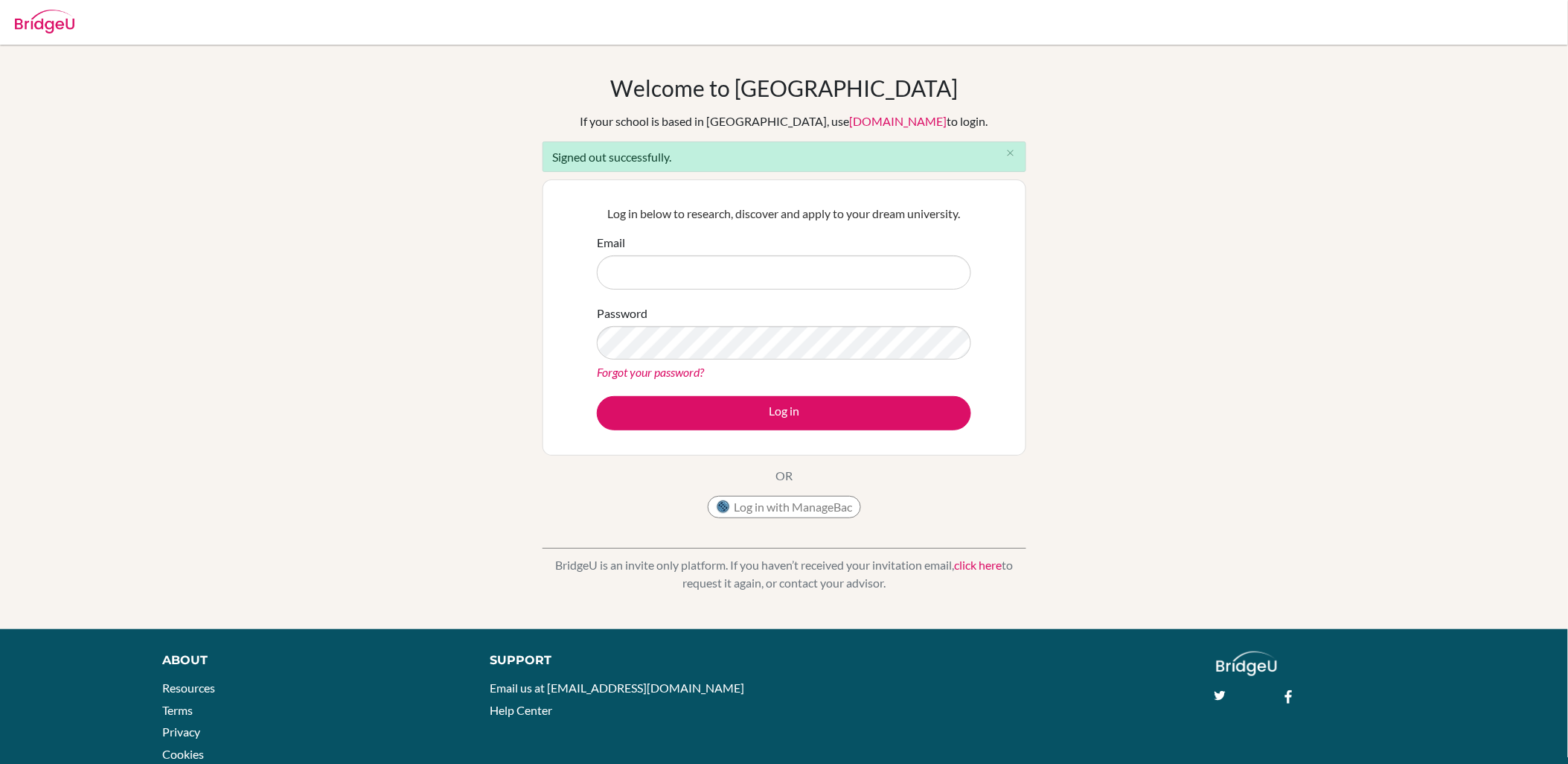
type input "[EMAIL_ADDRESS][DOMAIN_NAME]"
click at [613, 515] on div "Welcome to BridgeU If your school is based in China, use app.bridge-u.com.cn to…" at bounding box center [784, 300] width 484 height 451
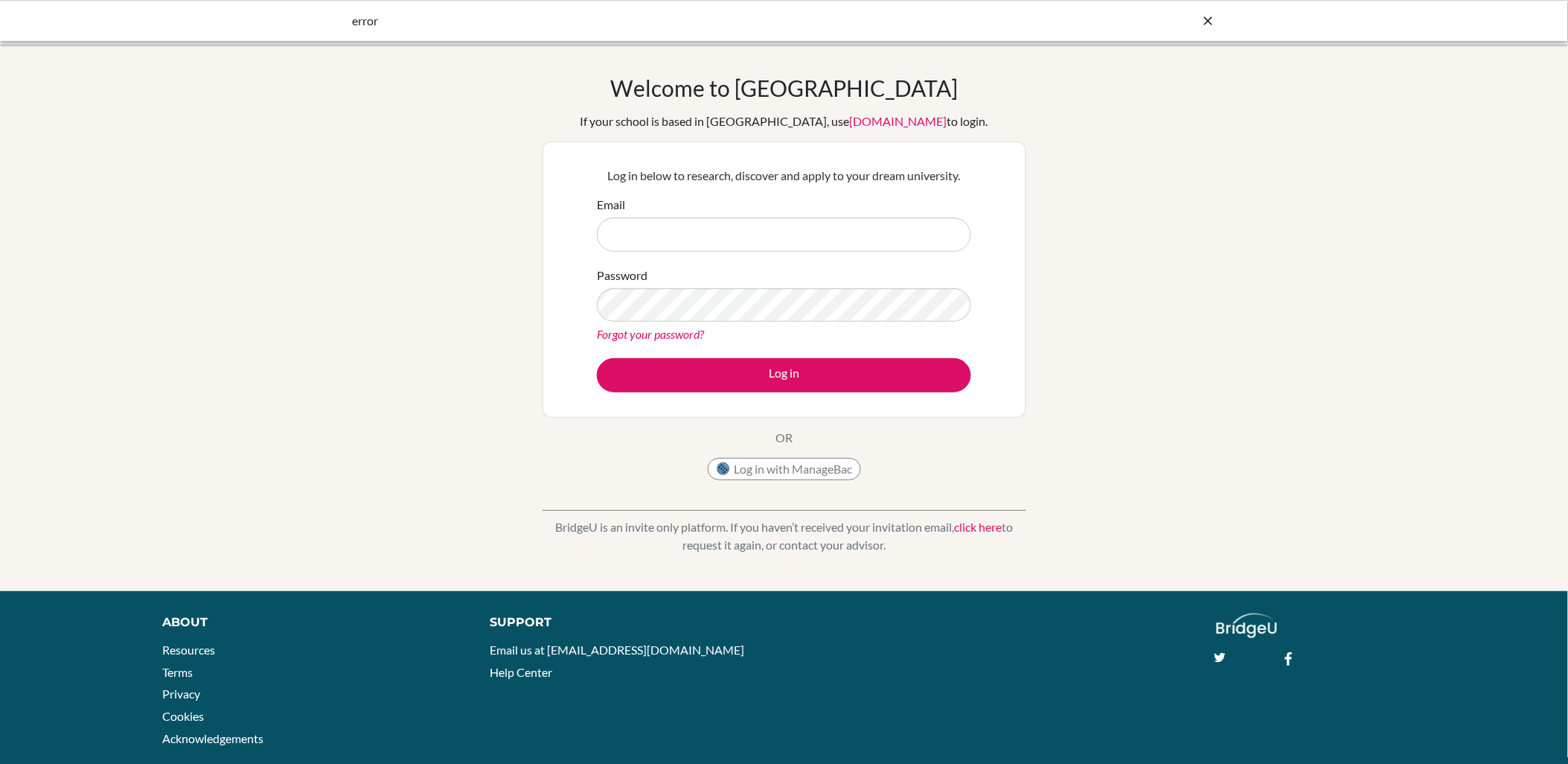
type input "[EMAIL_ADDRESS][DOMAIN_NAME]"
click at [734, 530] on p "BridgeU is an invite only platform. If you haven’t received your invitation ema…" at bounding box center [784, 536] width 484 height 36
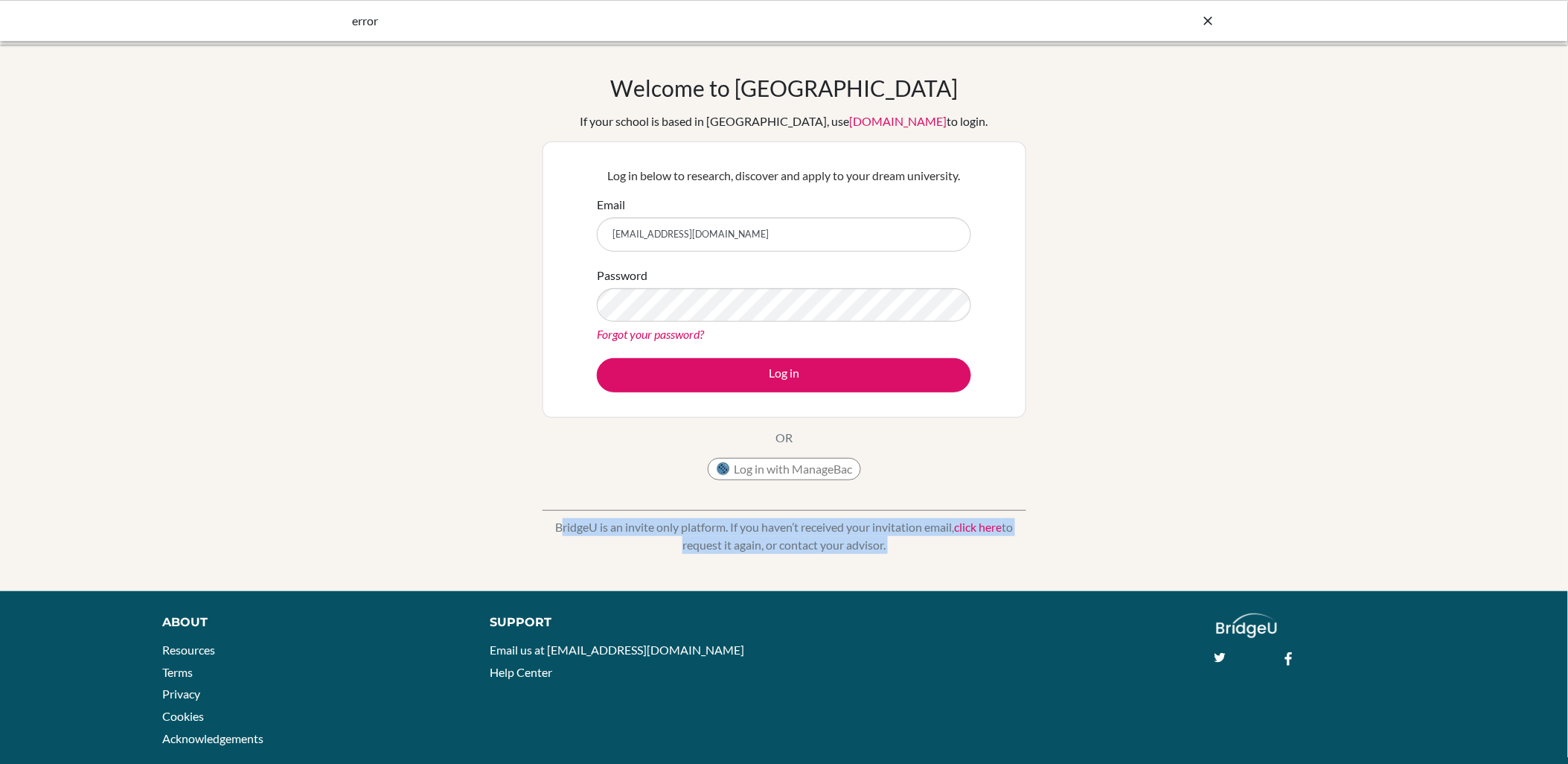
click at [734, 530] on p "BridgeU is an invite only platform. If you haven’t received your invitation ema…" at bounding box center [784, 536] width 484 height 36
drag, startPoint x: 734, startPoint y: 530, endPoint x: 722, endPoint y: 534, distance: 12.6
click at [722, 534] on p "BridgeU is an invite only platform. If you haven’t received your invitation ema…" at bounding box center [784, 536] width 484 height 36
